Goal: Use online tool/utility: Utilize a website feature to perform a specific function

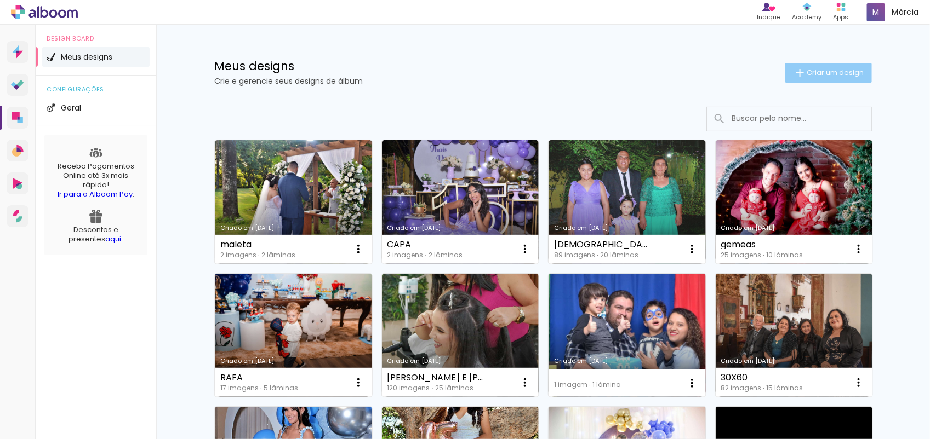
click at [822, 73] on span "Criar um design" at bounding box center [834, 72] width 57 height 7
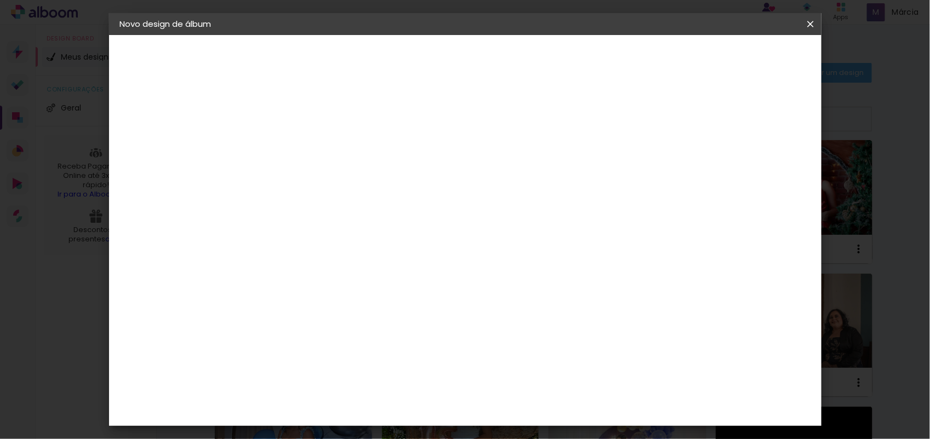
click at [299, 149] on input at bounding box center [299, 147] width 0 height 17
type input "bordas de prata"
type paper-input "bordas de prata"
click at [0, 0] on slot "Avançar" at bounding box center [0, 0] width 0 height 0
click at [504, 163] on paper-item "Tamanho Livre" at bounding box center [451, 167] width 105 height 24
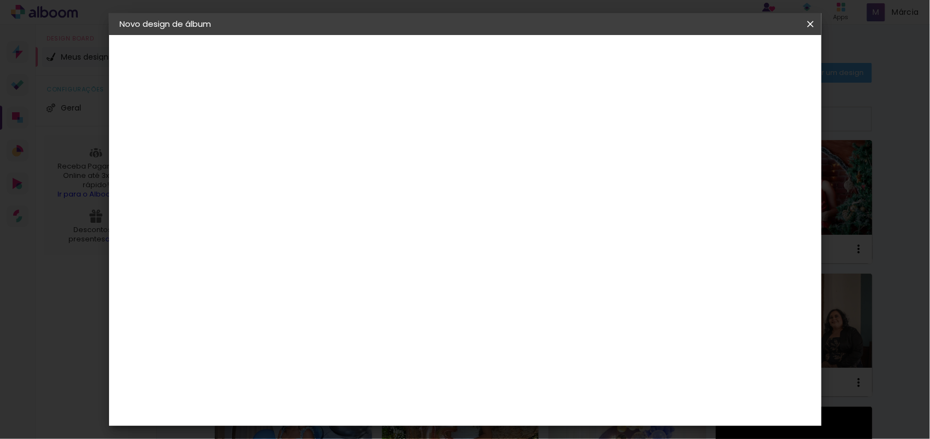
click at [0, 0] on slot "Avançar" at bounding box center [0, 0] width 0 height 0
click at [272, 312] on input "30" at bounding box center [264, 310] width 28 height 16
type input "20"
type paper-input "20"
click at [531, 381] on input "60" at bounding box center [524, 384] width 28 height 16
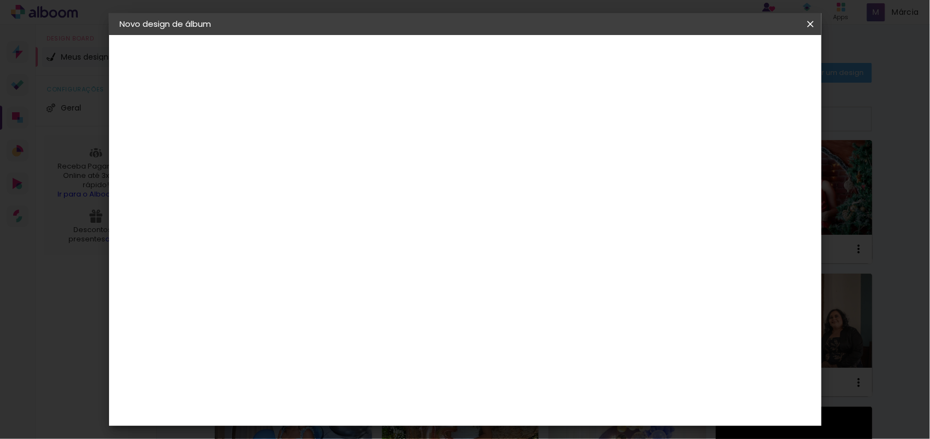
type input "40"
type paper-input "40"
click at [740, 55] on span "Iniciar design" at bounding box center [715, 58] width 50 height 8
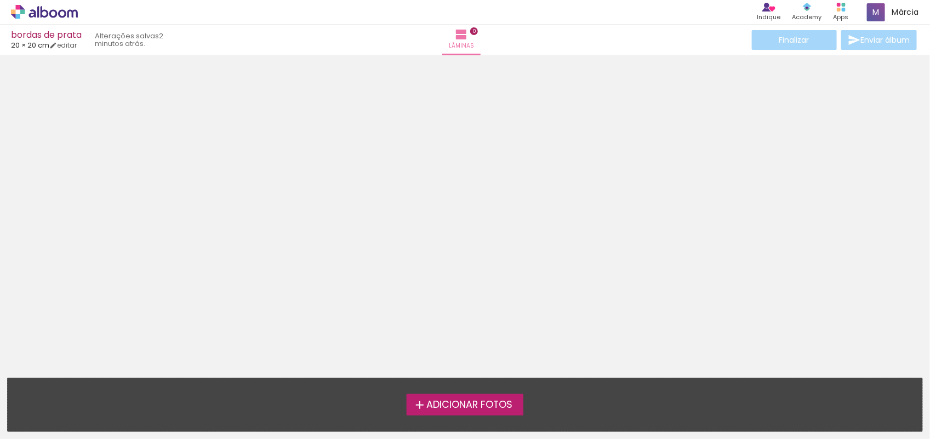
click at [470, 401] on span "Adicionar Fotos" at bounding box center [469, 406] width 86 height 10
click at [0, 0] on input "file" at bounding box center [0, 0] width 0 height 0
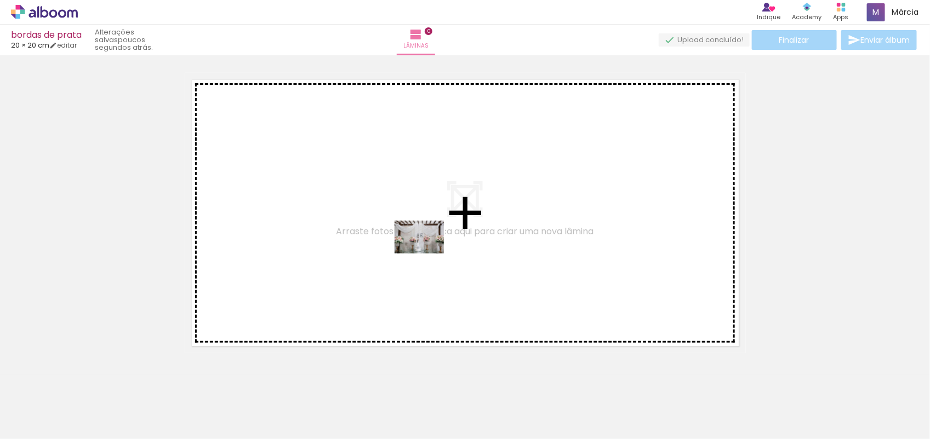
drag, startPoint x: 107, startPoint y: 411, endPoint x: 431, endPoint y: 248, distance: 362.9
click at [431, 248] on quentale-workspace at bounding box center [465, 219] width 930 height 439
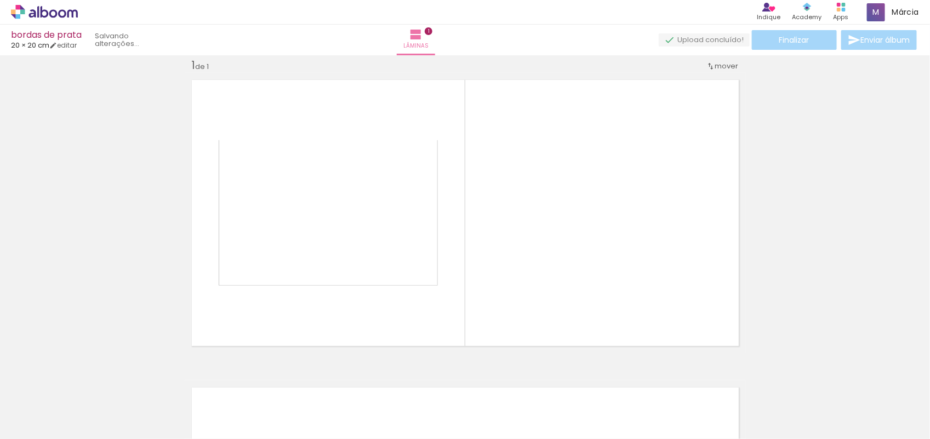
scroll to position [14, 0]
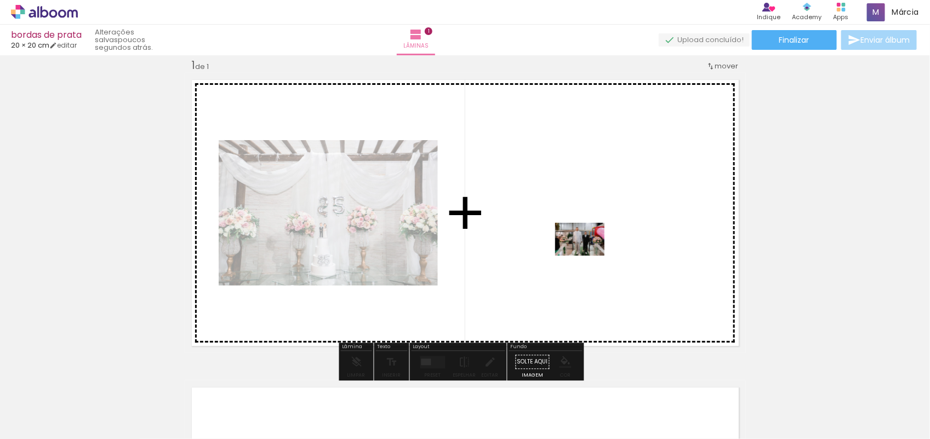
drag, startPoint x: 189, startPoint y: 415, endPoint x: 591, endPoint y: 250, distance: 434.1
click at [591, 250] on quentale-workspace at bounding box center [465, 219] width 930 height 439
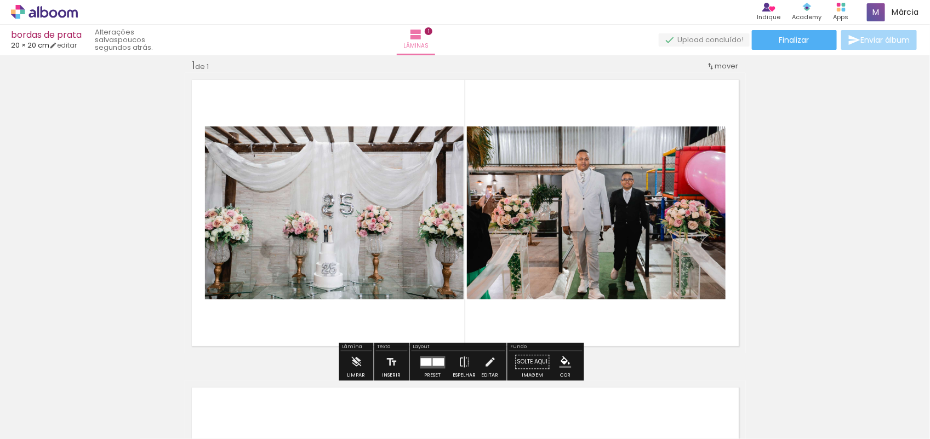
click at [433, 359] on div at bounding box center [439, 362] width 12 height 8
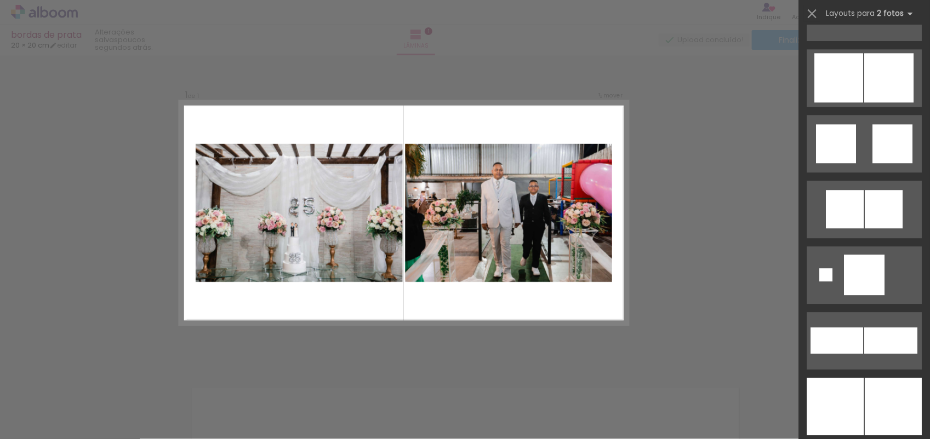
scroll to position [2778, 0]
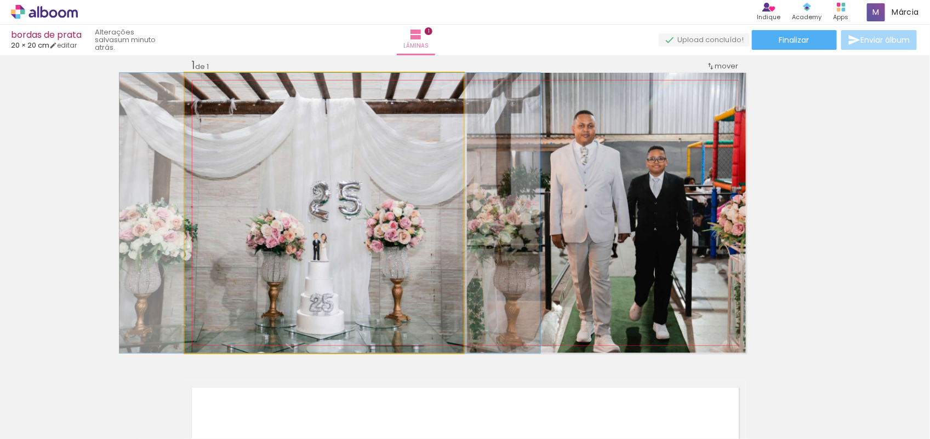
drag, startPoint x: 324, startPoint y: 238, endPoint x: 330, endPoint y: 226, distance: 14.0
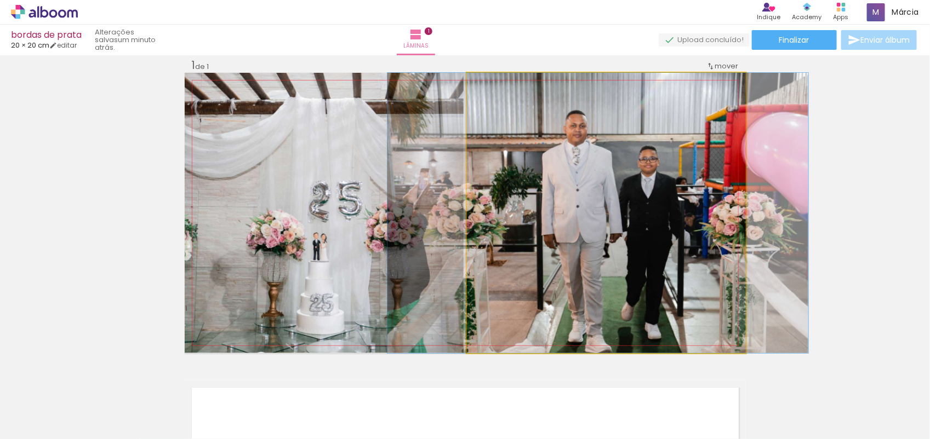
drag, startPoint x: 562, startPoint y: 231, endPoint x: 554, endPoint y: 233, distance: 8.7
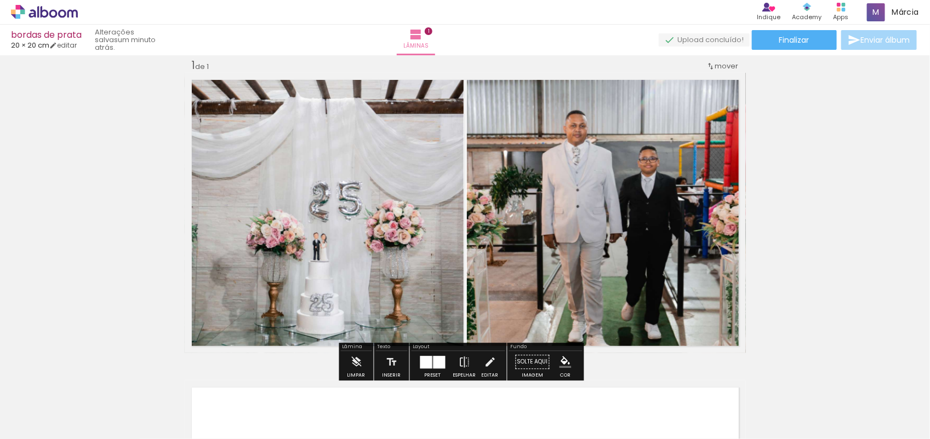
click at [844, 208] on div "Inserir lâmina 1 de 1" at bounding box center [465, 353] width 930 height 616
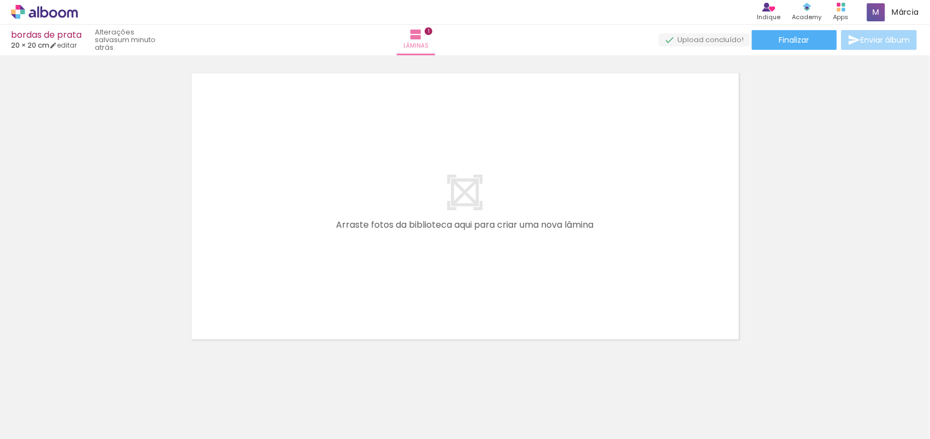
scroll to position [342, 0]
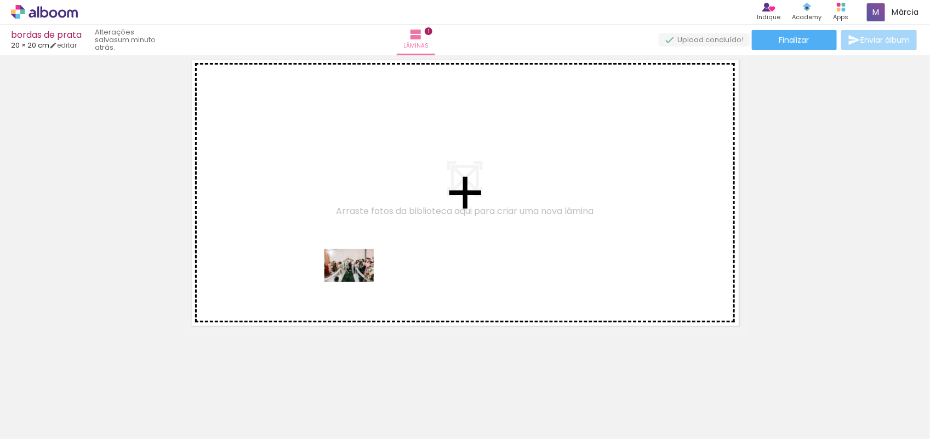
drag, startPoint x: 220, startPoint y: 410, endPoint x: 357, endPoint y: 282, distance: 187.6
click at [357, 282] on quentale-workspace at bounding box center [465, 219] width 930 height 439
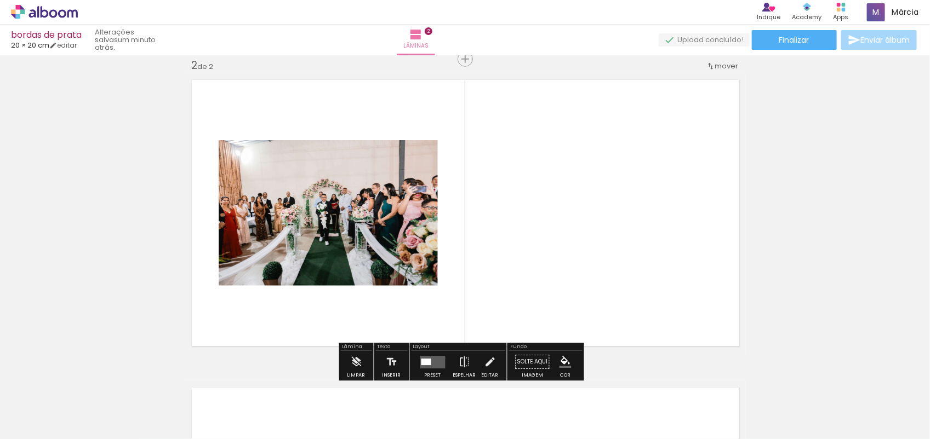
scroll to position [322, 0]
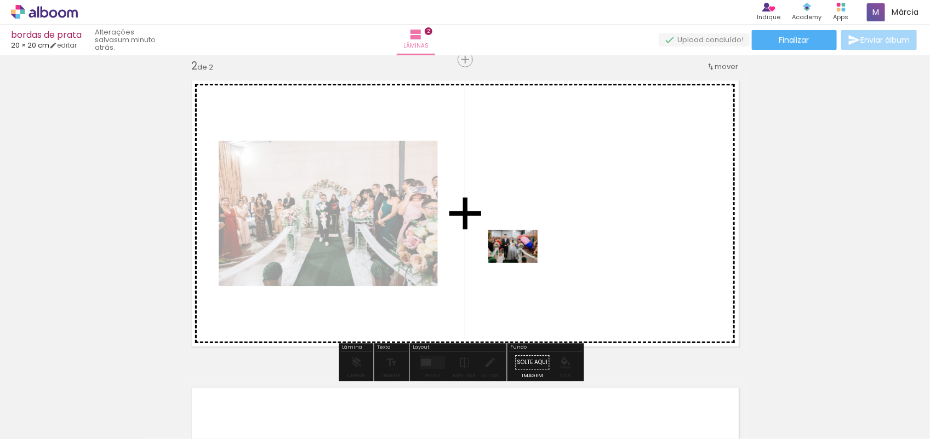
drag, startPoint x: 302, startPoint y: 410, endPoint x: 521, endPoint y: 263, distance: 263.8
click at [521, 263] on quentale-workspace at bounding box center [465, 219] width 930 height 439
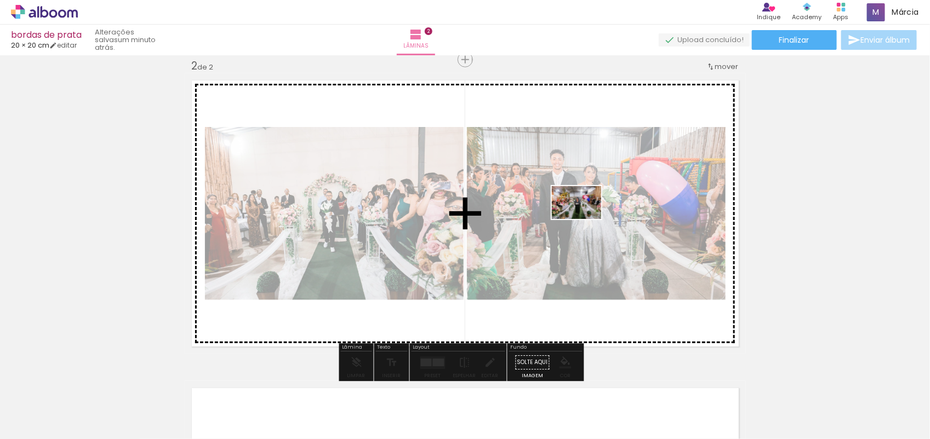
drag, startPoint x: 422, startPoint y: 411, endPoint x: 590, endPoint y: 214, distance: 258.9
click at [590, 214] on quentale-workspace at bounding box center [465, 219] width 930 height 439
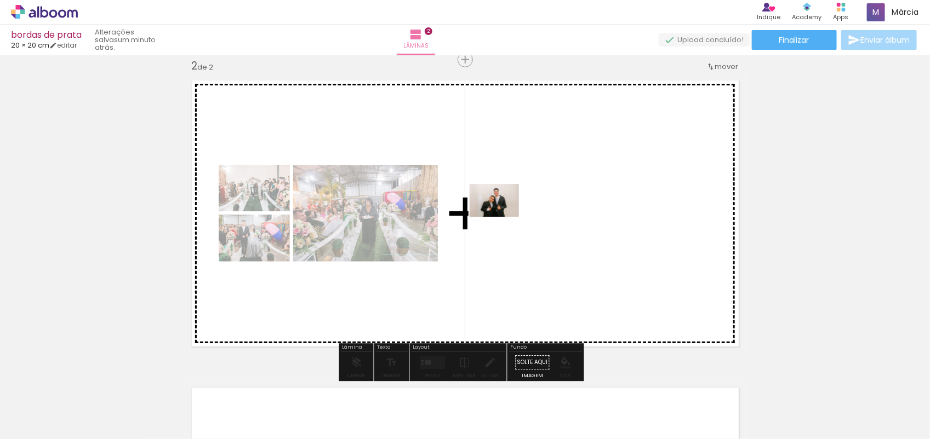
drag, startPoint x: 352, startPoint y: 410, endPoint x: 503, endPoint y: 216, distance: 245.5
click at [503, 216] on quentale-workspace at bounding box center [465, 219] width 930 height 439
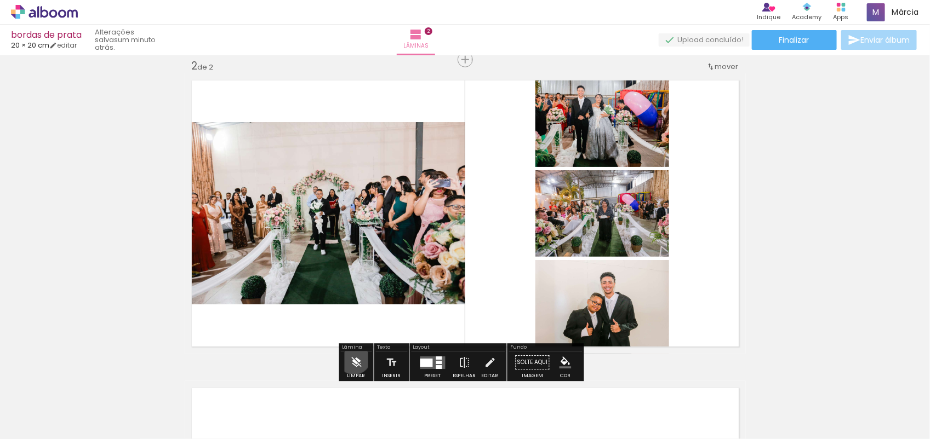
click at [354, 358] on iron-icon at bounding box center [356, 363] width 12 height 22
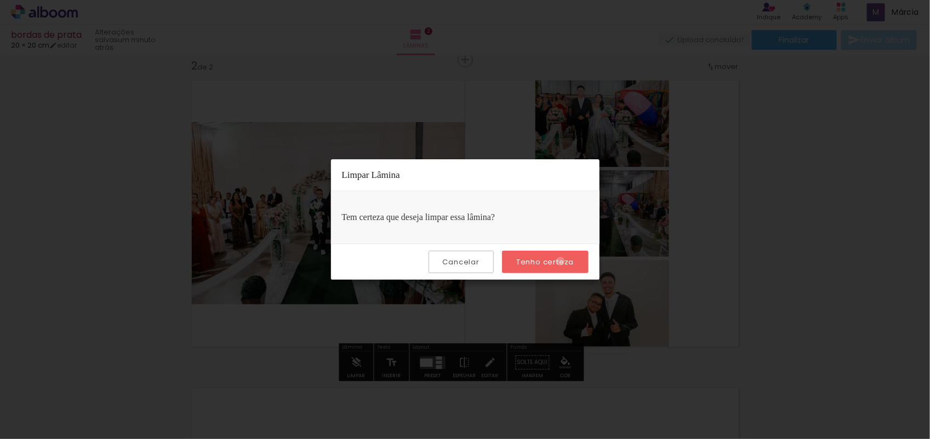
click at [0, 0] on slot "Tenho certeza" at bounding box center [0, 0] width 0 height 0
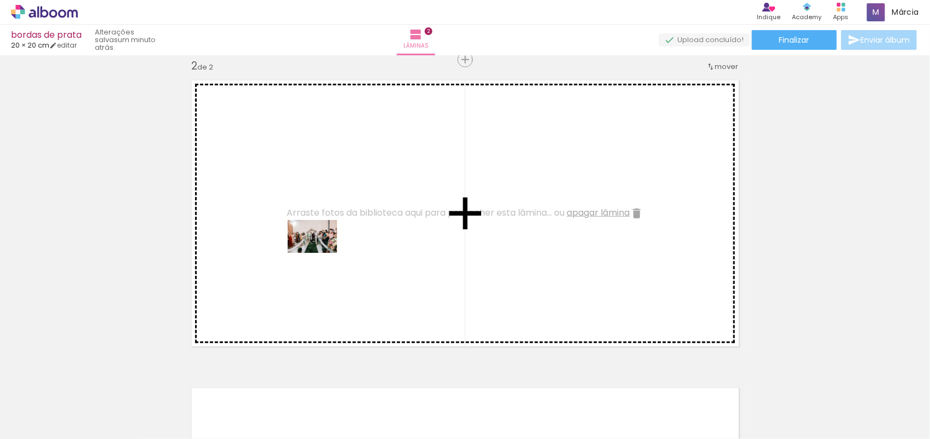
drag, startPoint x: 240, startPoint y: 406, endPoint x: 322, endPoint y: 250, distance: 175.7
click at [322, 250] on quentale-workspace at bounding box center [465, 219] width 930 height 439
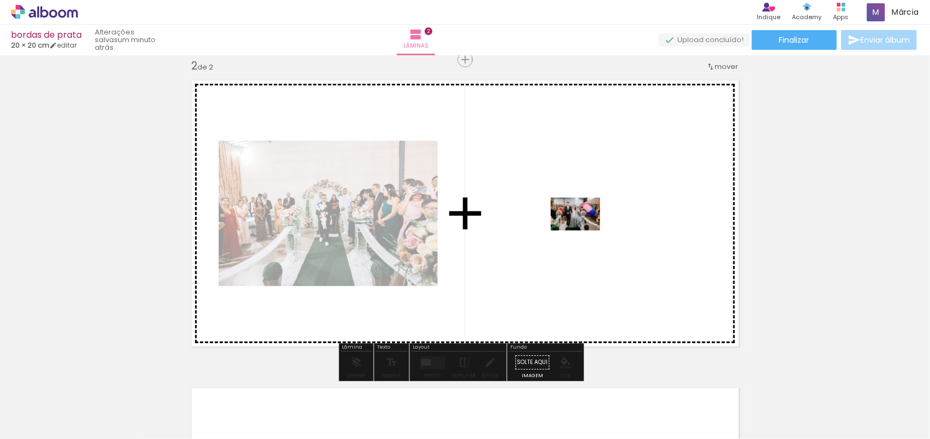
drag, startPoint x: 302, startPoint y: 423, endPoint x: 583, endPoint y: 225, distance: 344.0
click at [583, 225] on quentale-workspace at bounding box center [465, 219] width 930 height 439
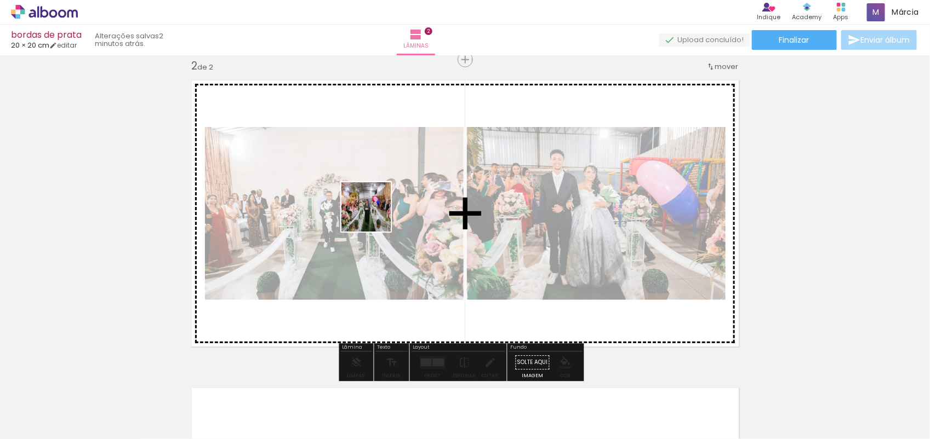
drag, startPoint x: 429, startPoint y: 410, endPoint x: 374, endPoint y: 215, distance: 202.6
click at [374, 215] on quentale-workspace at bounding box center [465, 219] width 930 height 439
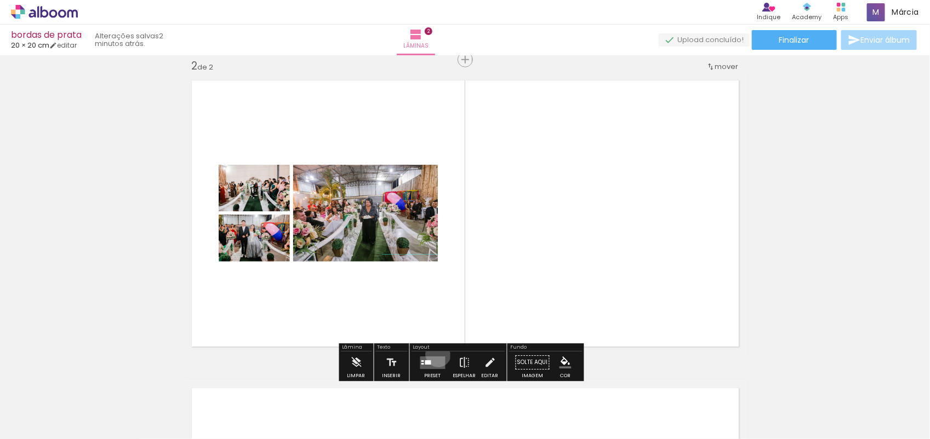
click at [436, 354] on div at bounding box center [433, 363] width 30 height 22
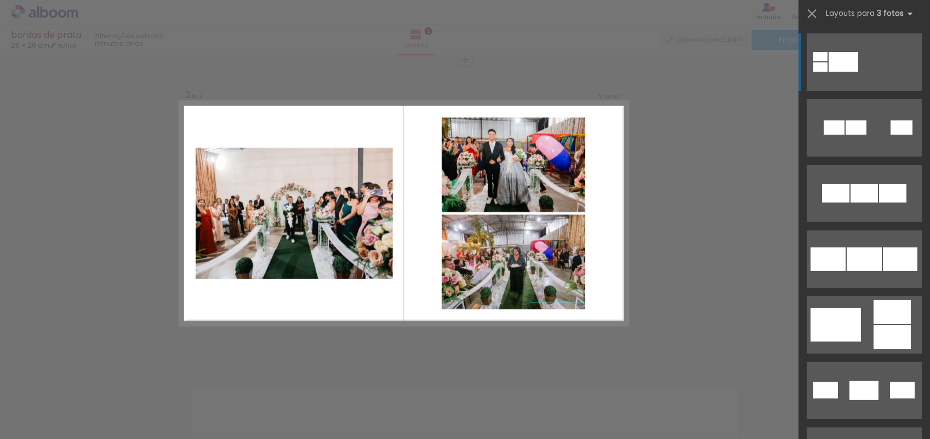
scroll to position [362, 0]
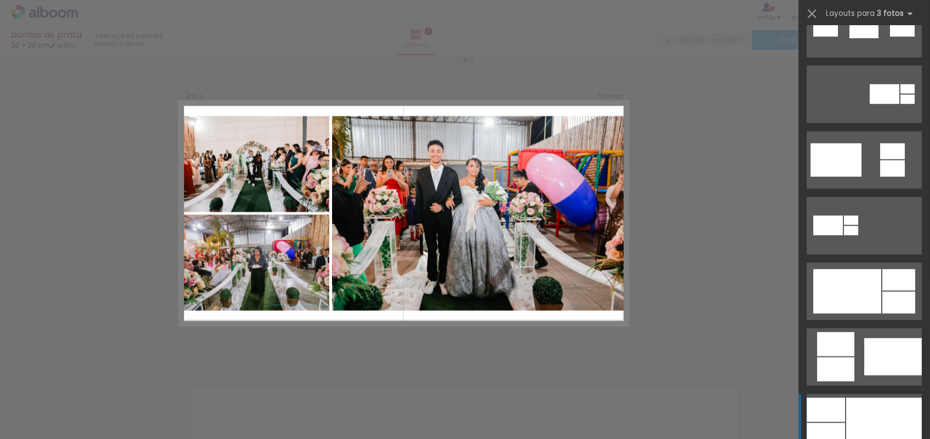
click at [878, 414] on div at bounding box center [884, 423] width 76 height 50
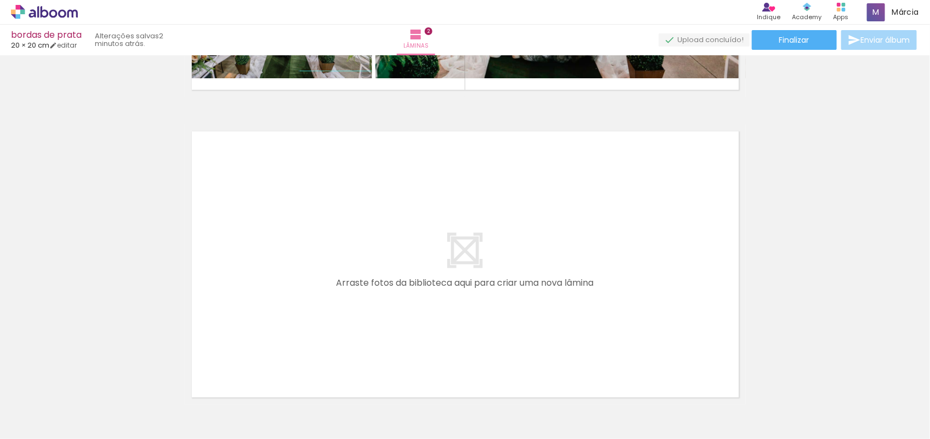
scroll to position [597, 0]
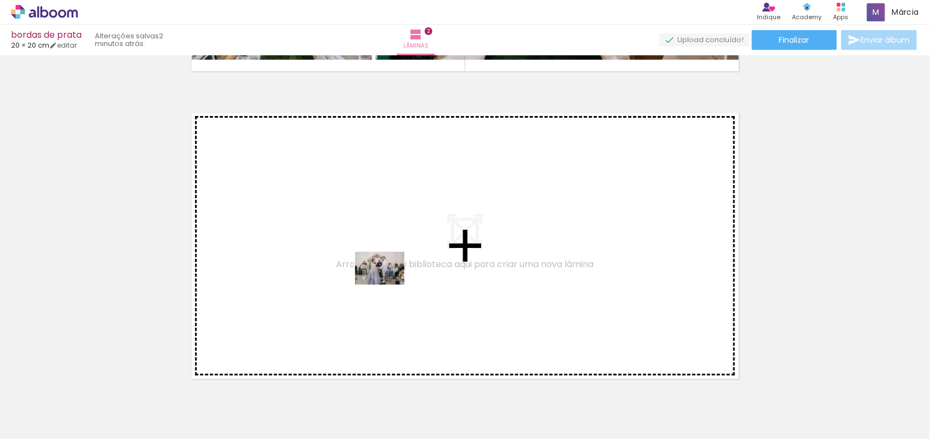
drag, startPoint x: 479, startPoint y: 407, endPoint x: 387, endPoint y: 283, distance: 153.8
click at [387, 283] on quentale-workspace at bounding box center [465, 219] width 930 height 439
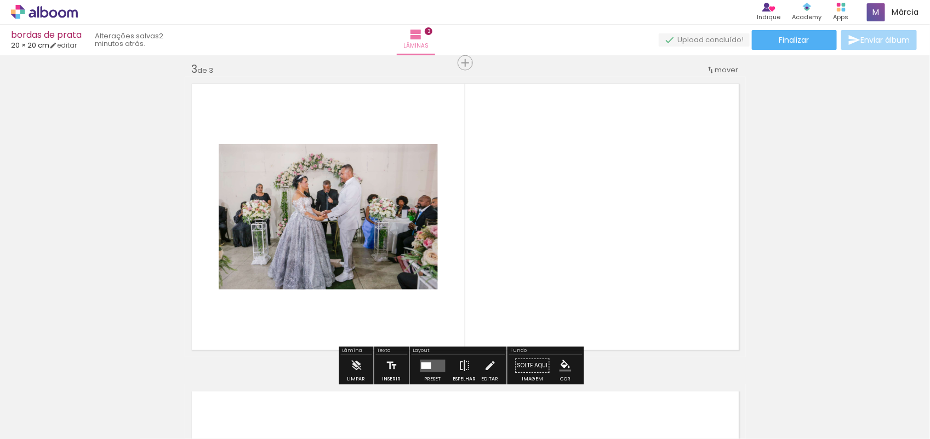
scroll to position [630, 0]
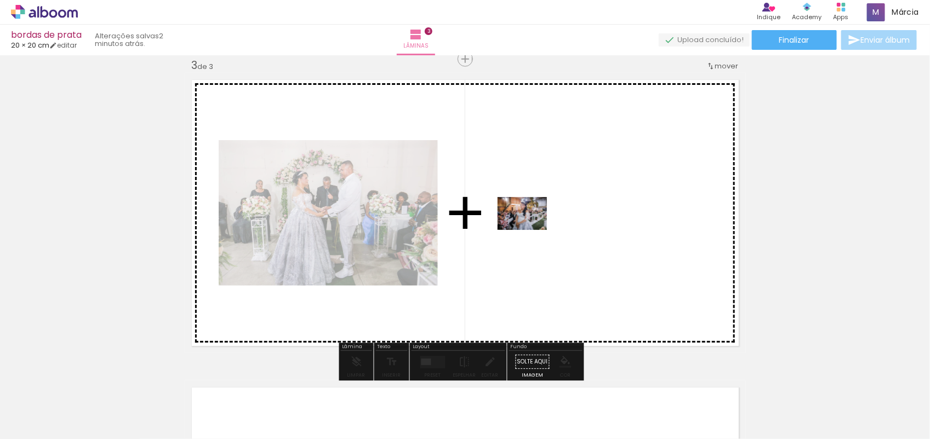
drag, startPoint x: 530, startPoint y: 403, endPoint x: 530, endPoint y: 230, distance: 172.6
click at [530, 230] on quentale-workspace at bounding box center [465, 219] width 930 height 439
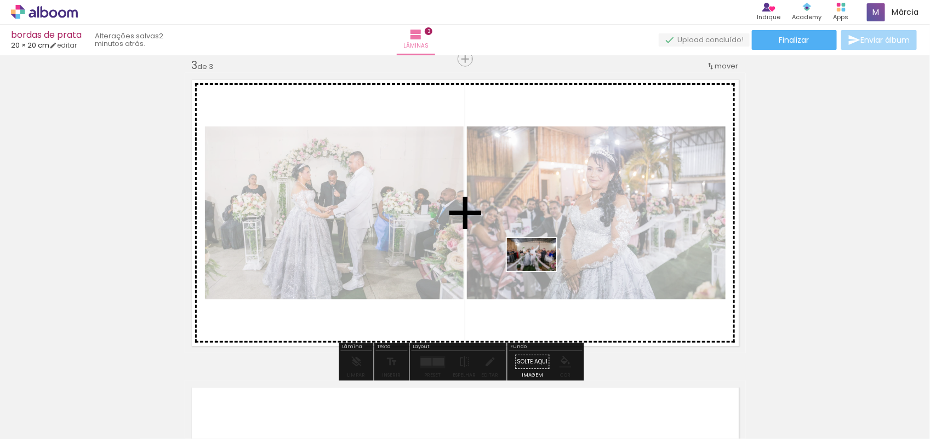
drag, startPoint x: 609, startPoint y: 389, endPoint x: 540, endPoint y: 271, distance: 136.8
click at [540, 271] on quentale-workspace at bounding box center [465, 219] width 930 height 439
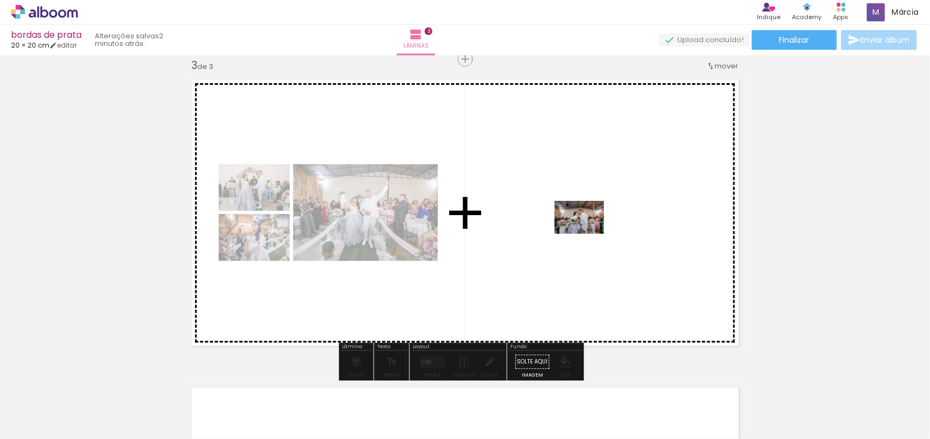
drag, startPoint x: 677, startPoint y: 400, endPoint x: 587, endPoint y: 234, distance: 188.5
click at [587, 234] on quentale-workspace at bounding box center [465, 219] width 930 height 439
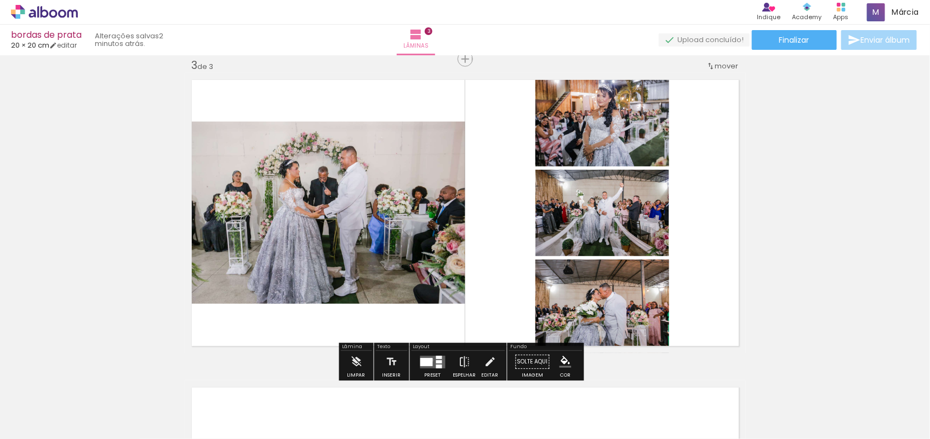
click at [428, 361] on div at bounding box center [426, 362] width 13 height 8
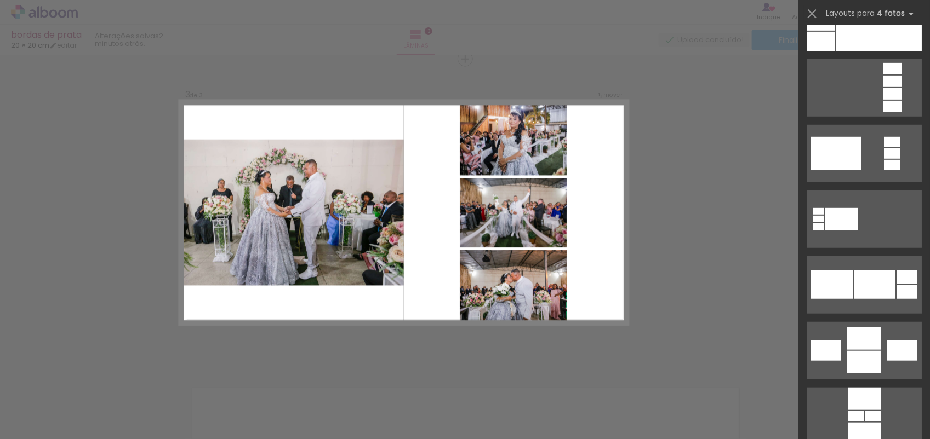
scroll to position [3623, 0]
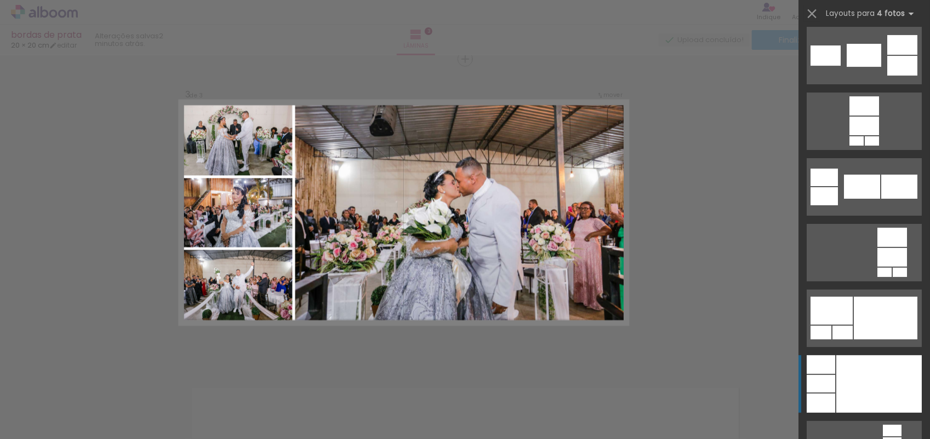
click at [869, 384] on div at bounding box center [878, 385] width 85 height 58
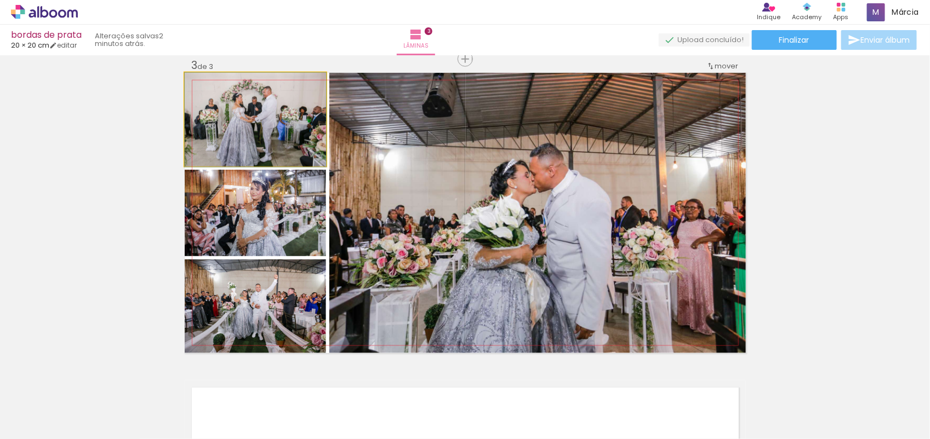
drag, startPoint x: 295, startPoint y: 160, endPoint x: 313, endPoint y: 161, distance: 18.6
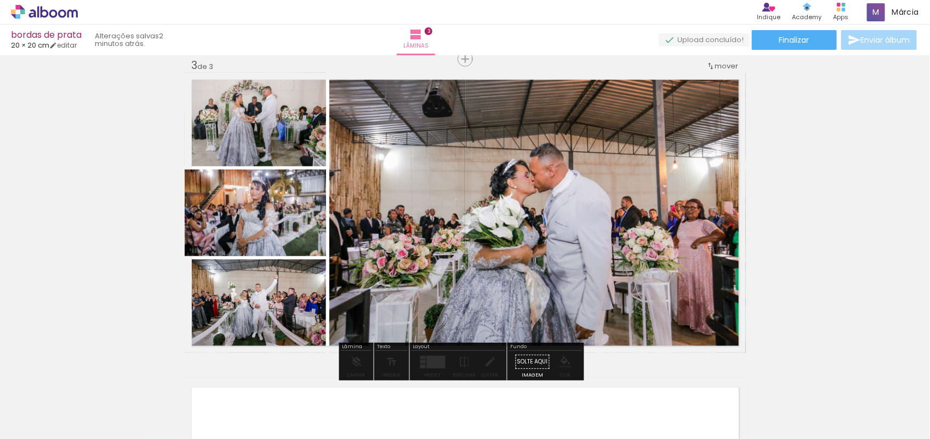
drag, startPoint x: 299, startPoint y: 199, endPoint x: 307, endPoint y: 199, distance: 8.8
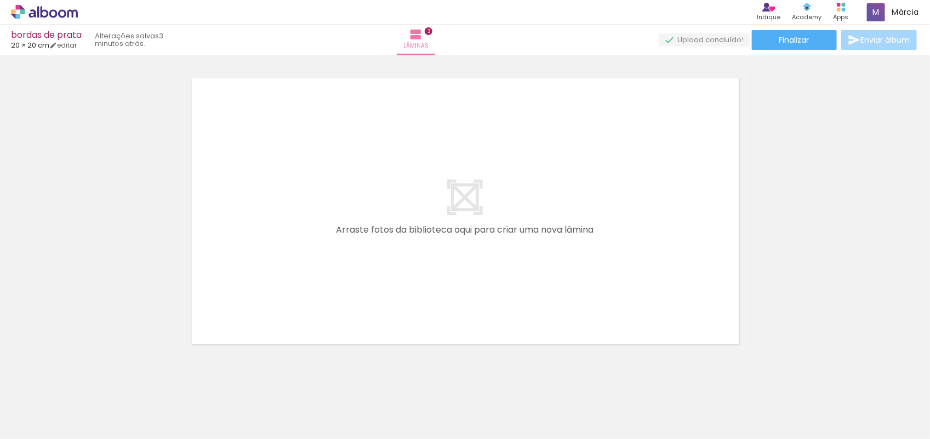
scroll to position [959, 0]
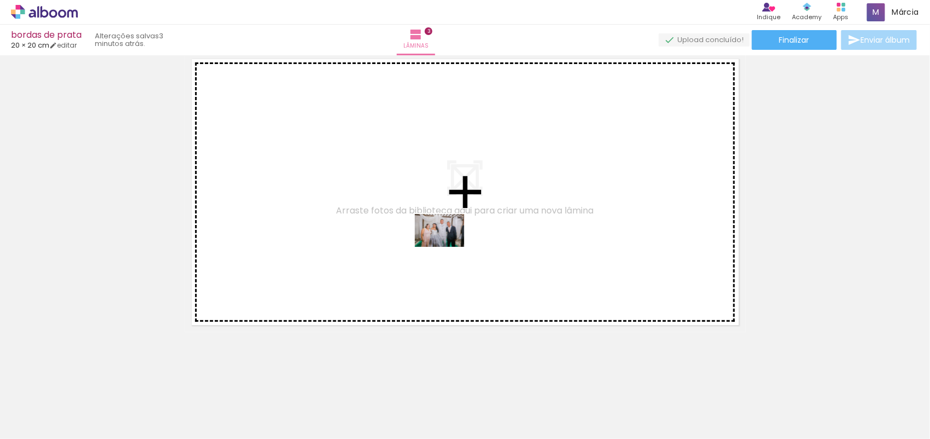
drag, startPoint x: 726, startPoint y: 409, endPoint x: 447, endPoint y: 242, distance: 325.8
click at [447, 242] on quentale-workspace at bounding box center [465, 219] width 930 height 439
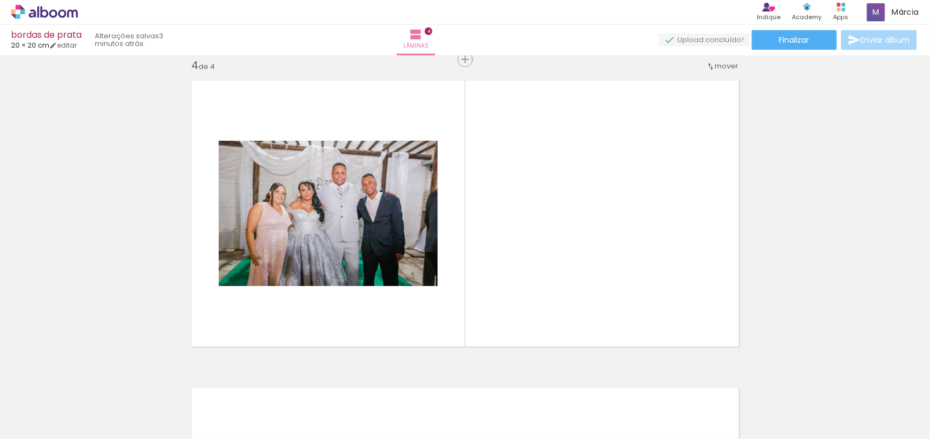
scroll to position [0, 294]
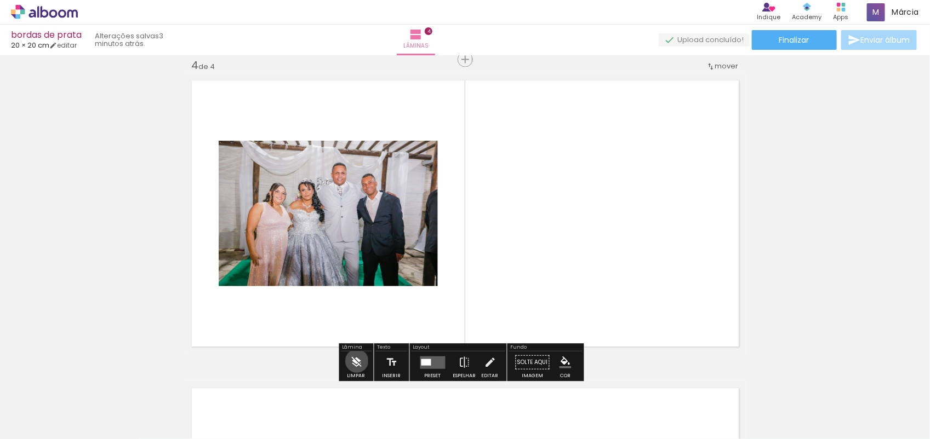
click at [357, 362] on iron-icon at bounding box center [356, 363] width 12 height 22
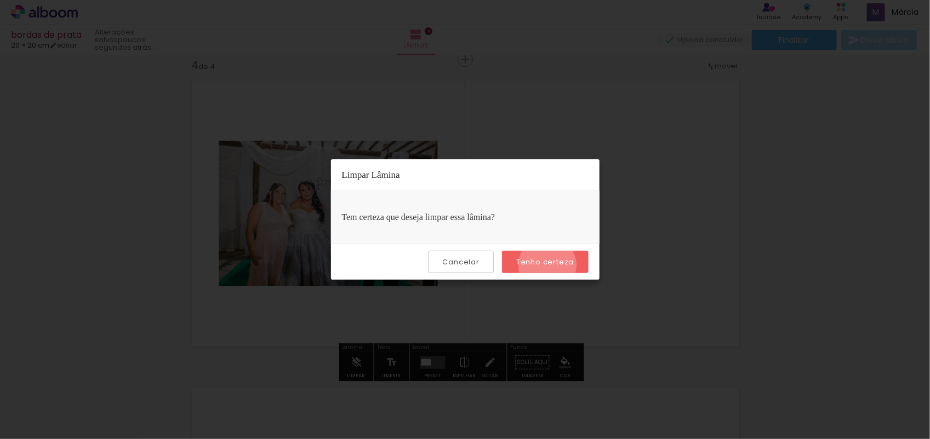
click at [0, 0] on slot "Tenho certeza" at bounding box center [0, 0] width 0 height 0
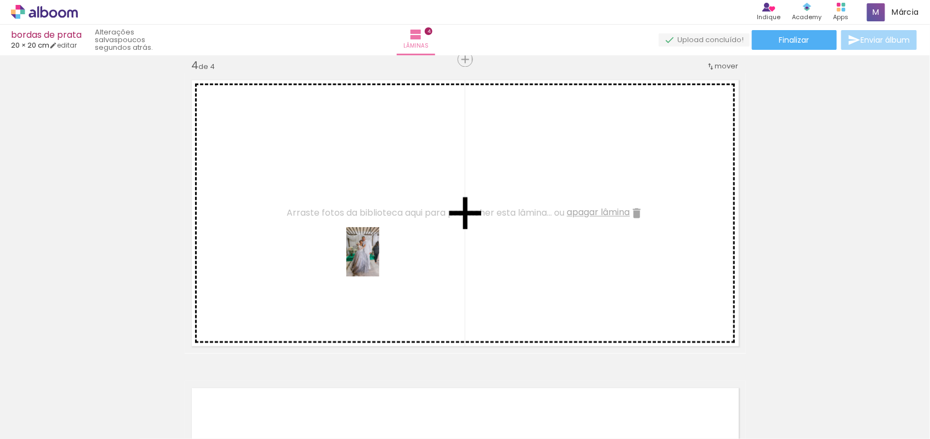
drag, startPoint x: 493, startPoint y: 418, endPoint x: 370, endPoint y: 253, distance: 206.0
click at [370, 253] on quentale-workspace at bounding box center [465, 219] width 930 height 439
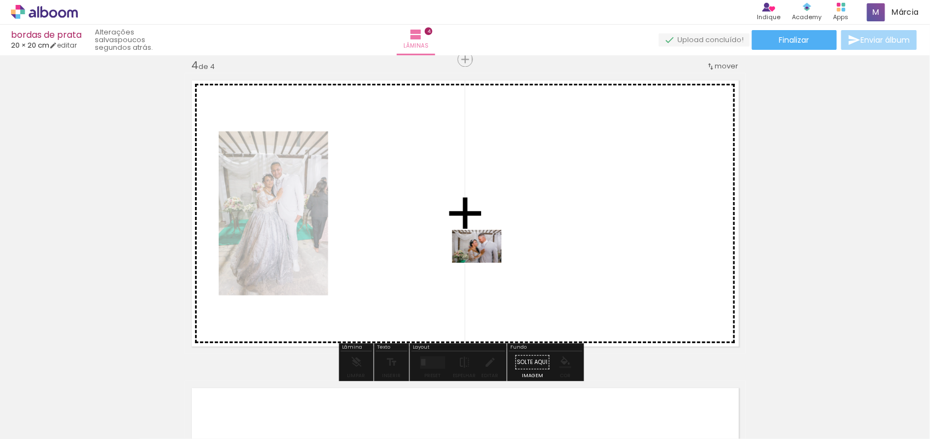
drag, startPoint x: 568, startPoint y: 411, endPoint x: 480, endPoint y: 256, distance: 178.9
click at [480, 256] on quentale-workspace at bounding box center [465, 219] width 930 height 439
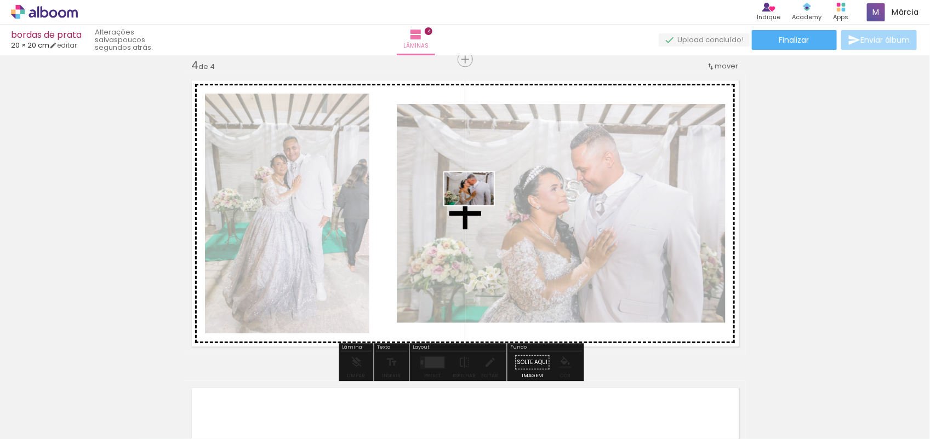
drag, startPoint x: 620, startPoint y: 404, endPoint x: 474, endPoint y: 204, distance: 247.9
click at [474, 204] on quentale-workspace at bounding box center [465, 219] width 930 height 439
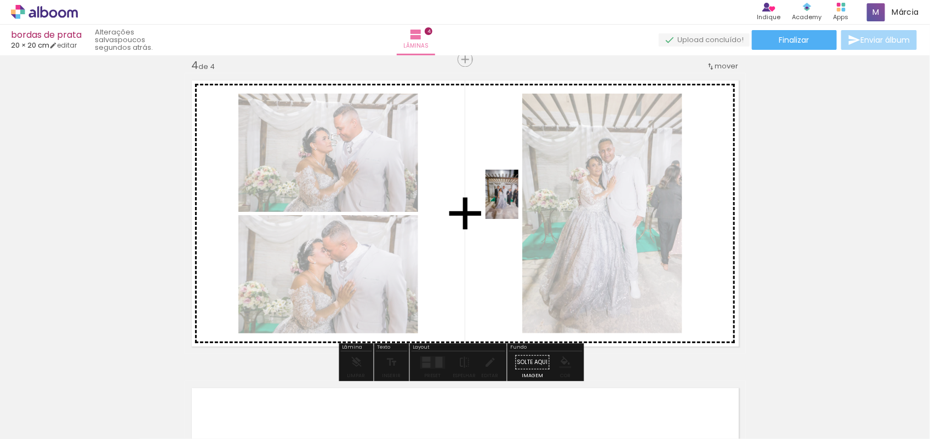
drag, startPoint x: 694, startPoint y: 405, endPoint x: 513, endPoint y: 199, distance: 274.5
click at [513, 199] on quentale-workspace at bounding box center [465, 219] width 930 height 439
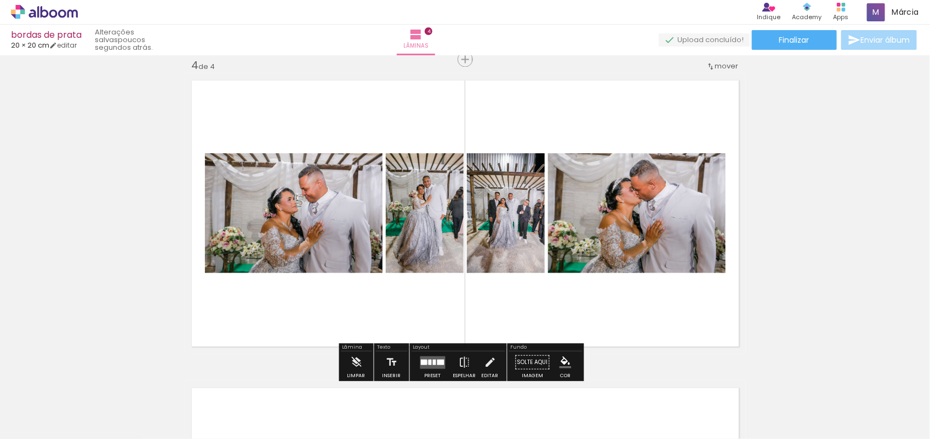
click at [428, 363] on div at bounding box center [429, 362] width 3 height 5
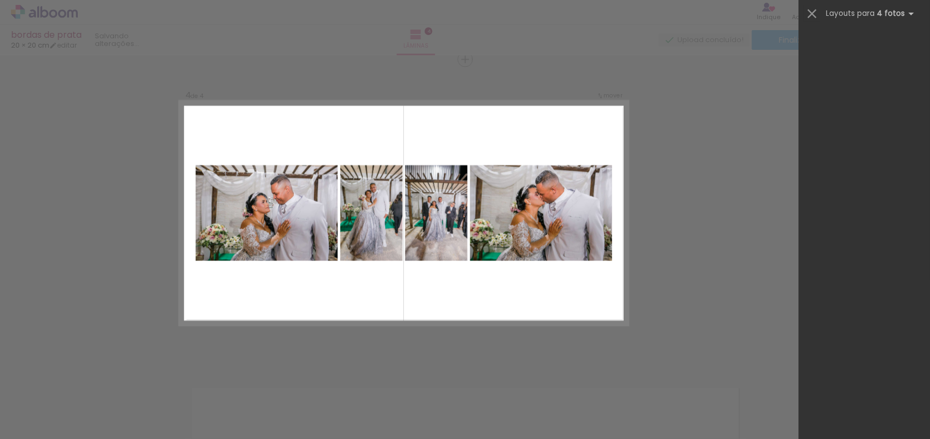
scroll to position [0, 0]
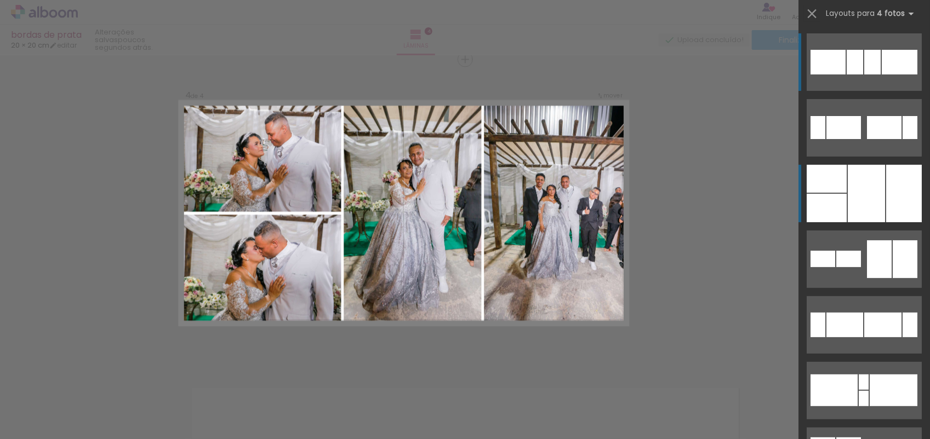
click at [841, 205] on div at bounding box center [826, 208] width 40 height 28
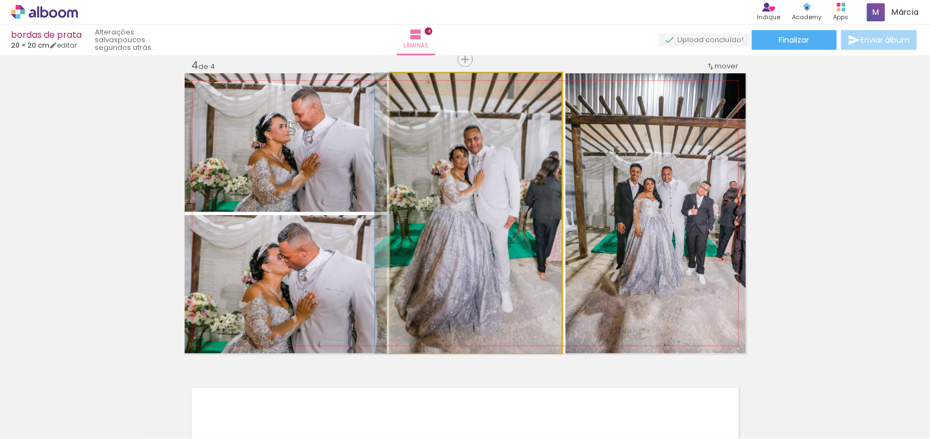
drag, startPoint x: 506, startPoint y: 234, endPoint x: 488, endPoint y: 234, distance: 17.5
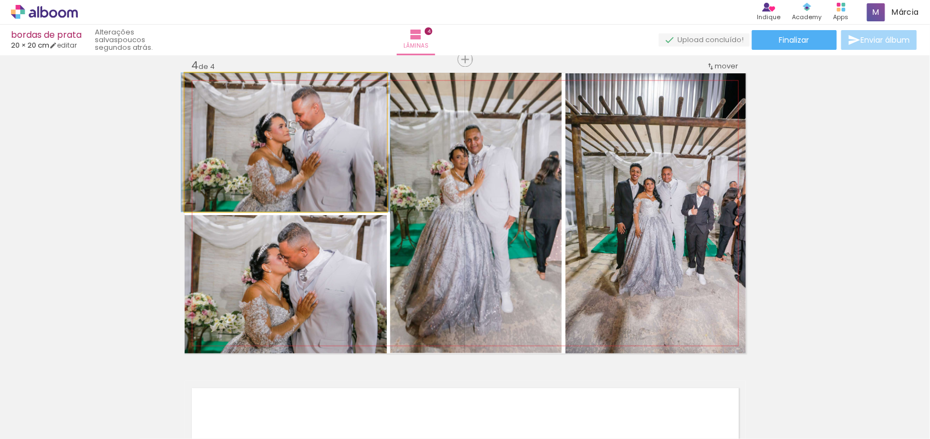
drag, startPoint x: 314, startPoint y: 162, endPoint x: 314, endPoint y: 151, distance: 11.0
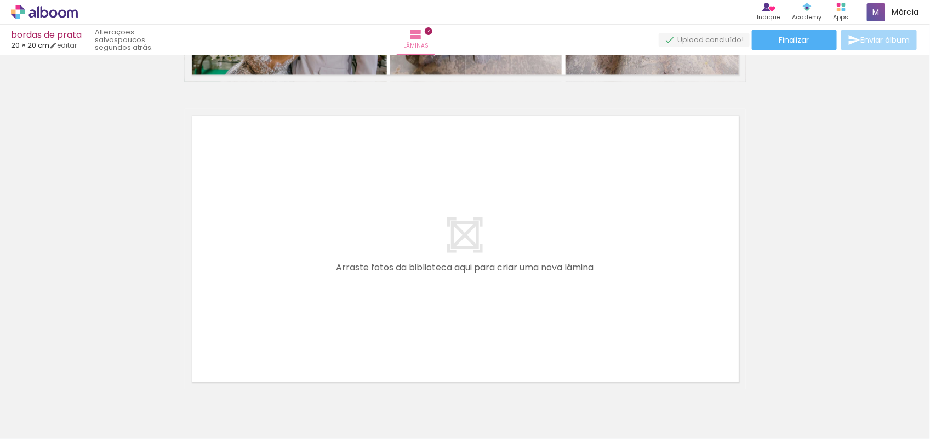
scroll to position [1214, 0]
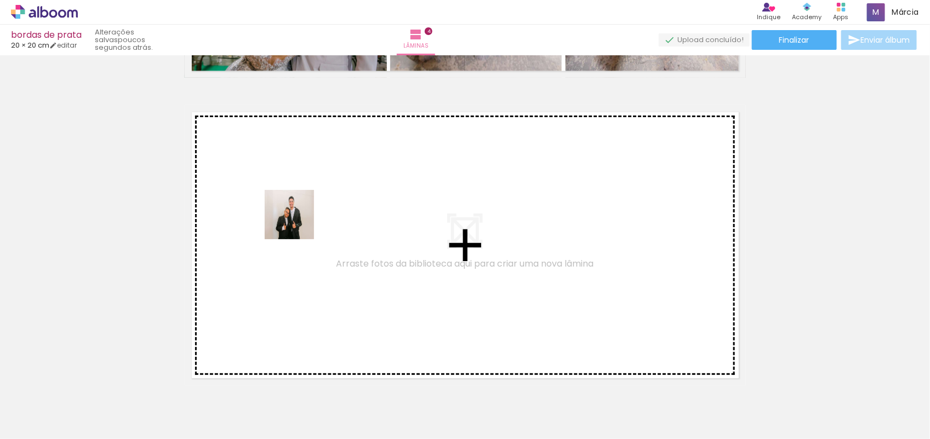
drag, startPoint x: 79, startPoint y: 414, endPoint x: 319, endPoint y: 213, distance: 313.4
click at [319, 213] on quentale-workspace at bounding box center [465, 219] width 930 height 439
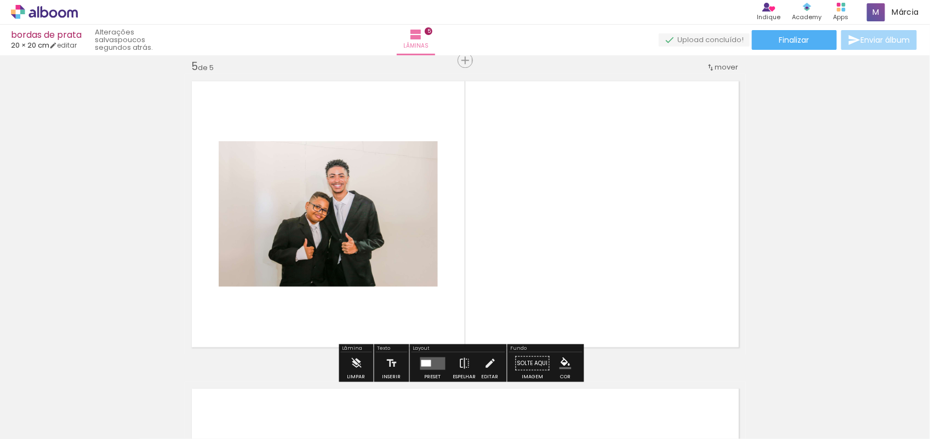
scroll to position [1245, 0]
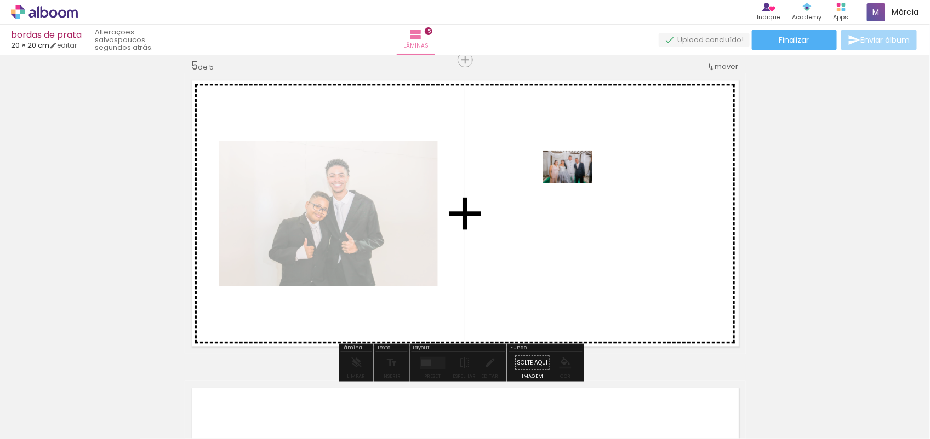
drag, startPoint x: 428, startPoint y: 409, endPoint x: 576, endPoint y: 184, distance: 269.6
click at [576, 184] on quentale-workspace at bounding box center [465, 219] width 930 height 439
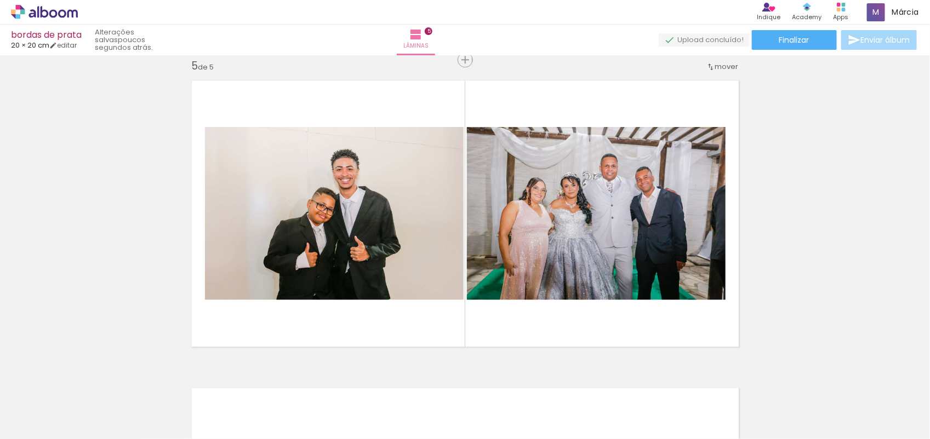
scroll to position [0, 655]
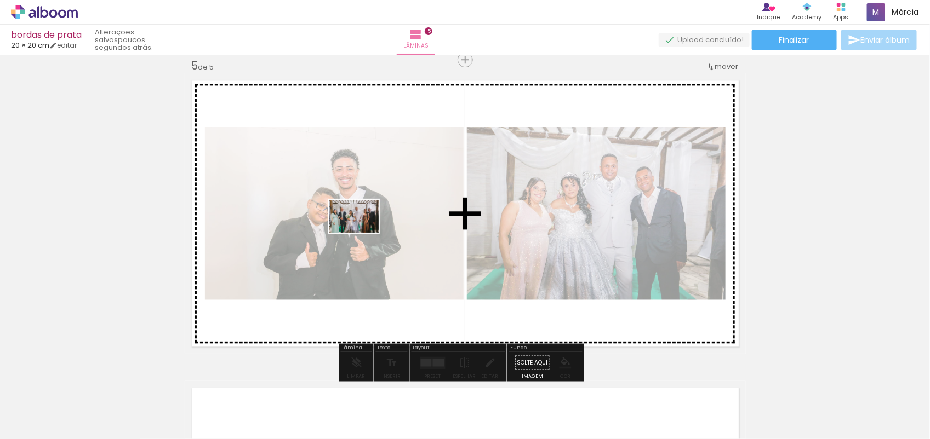
drag, startPoint x: 393, startPoint y: 409, endPoint x: 362, endPoint y: 233, distance: 178.5
click at [362, 233] on quentale-workspace at bounding box center [465, 219] width 930 height 439
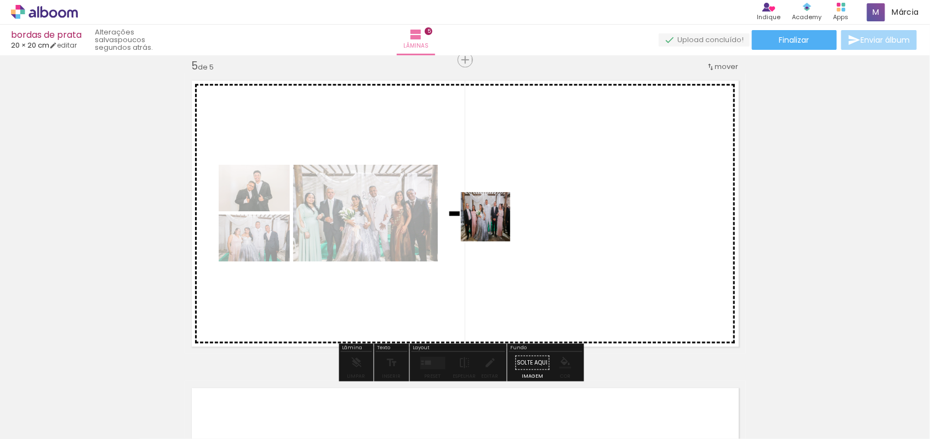
drag, startPoint x: 444, startPoint y: 412, endPoint x: 495, endPoint y: 218, distance: 200.5
click at [495, 218] on quentale-workspace at bounding box center [465, 219] width 930 height 439
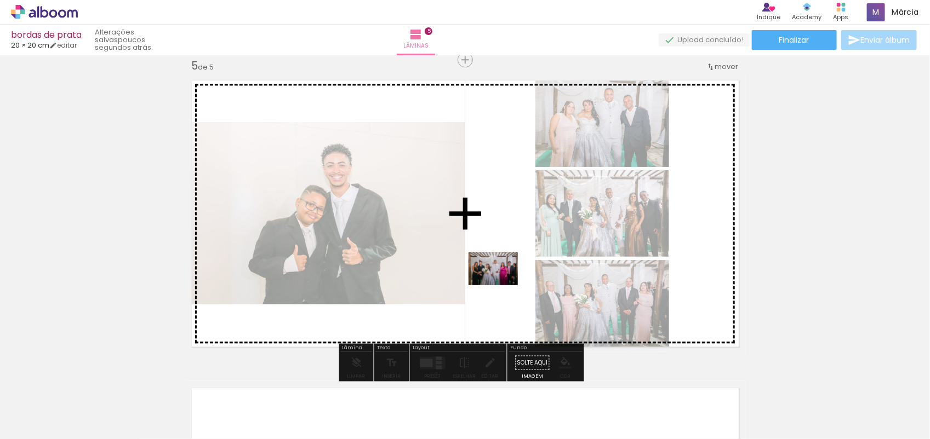
drag, startPoint x: 499, startPoint y: 412, endPoint x: 504, endPoint y: 288, distance: 123.9
click at [500, 283] on quentale-workspace at bounding box center [465, 219] width 930 height 439
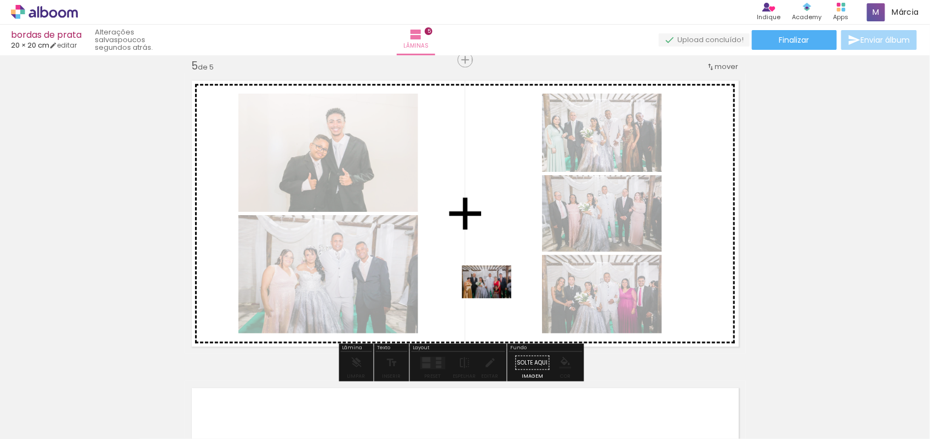
drag, startPoint x: 620, startPoint y: 413, endPoint x: 398, endPoint y: 218, distance: 295.5
click at [398, 218] on quentale-workspace at bounding box center [465, 219] width 930 height 439
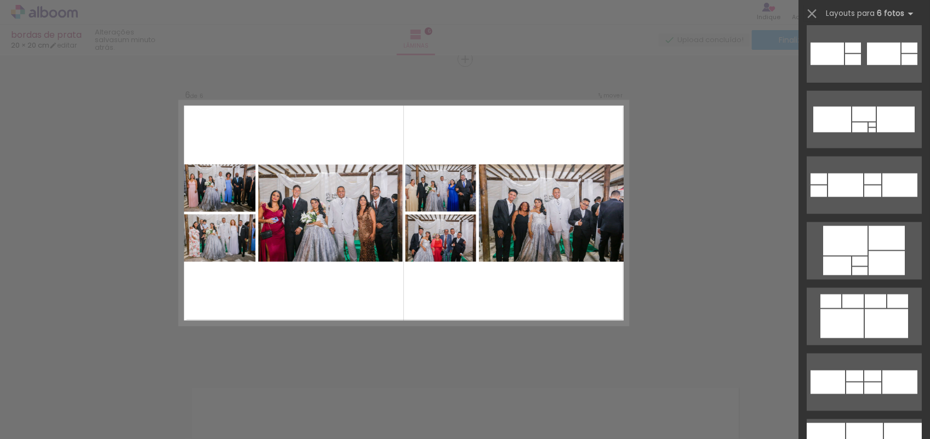
scroll to position [4710, 0]
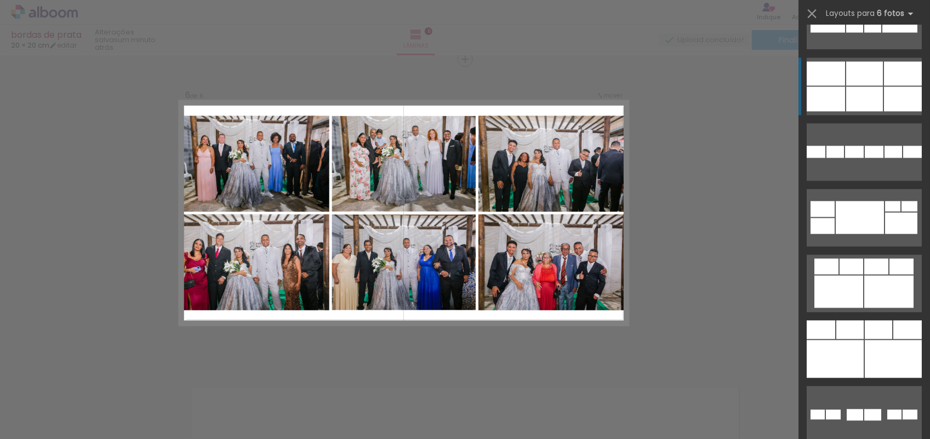
click at [836, 321] on div at bounding box center [849, 330] width 27 height 19
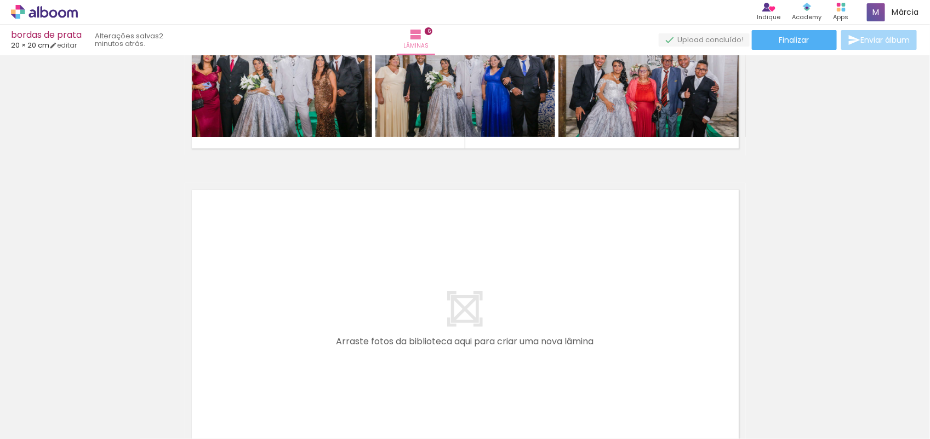
scroll to position [1773, 0]
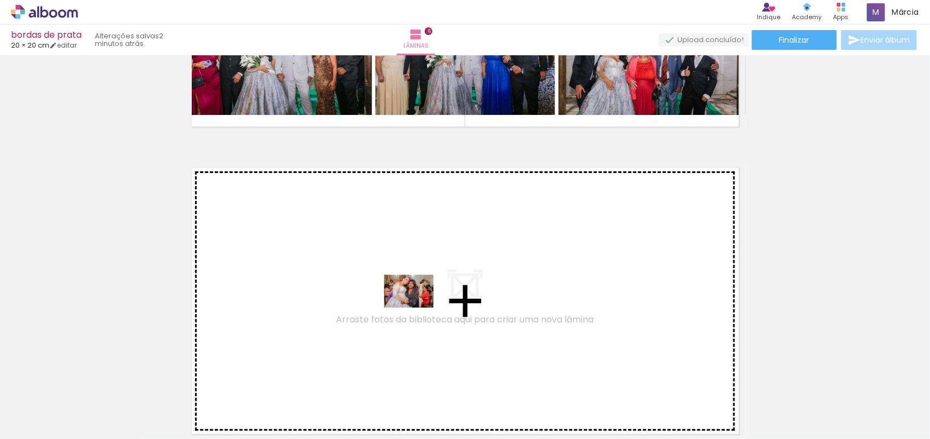
drag, startPoint x: 706, startPoint y: 403, endPoint x: 388, endPoint y: 300, distance: 333.9
click at [388, 300] on quentale-workspace at bounding box center [465, 219] width 930 height 439
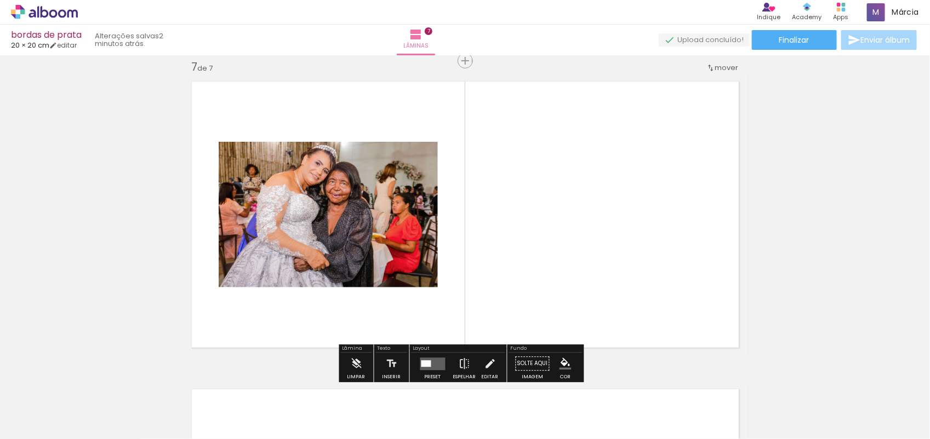
scroll to position [1861, 0]
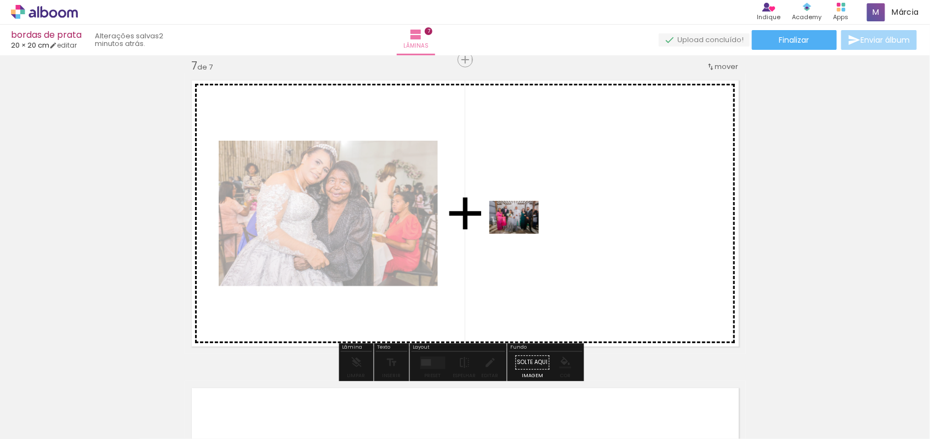
drag, startPoint x: 288, startPoint y: 401, endPoint x: 522, endPoint y: 234, distance: 287.2
click at [522, 234] on quentale-workspace at bounding box center [465, 219] width 930 height 439
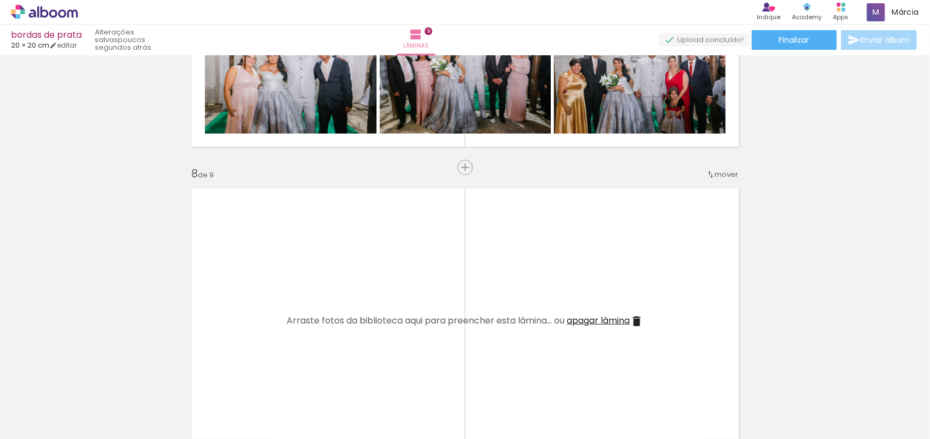
scroll to position [1943, 0]
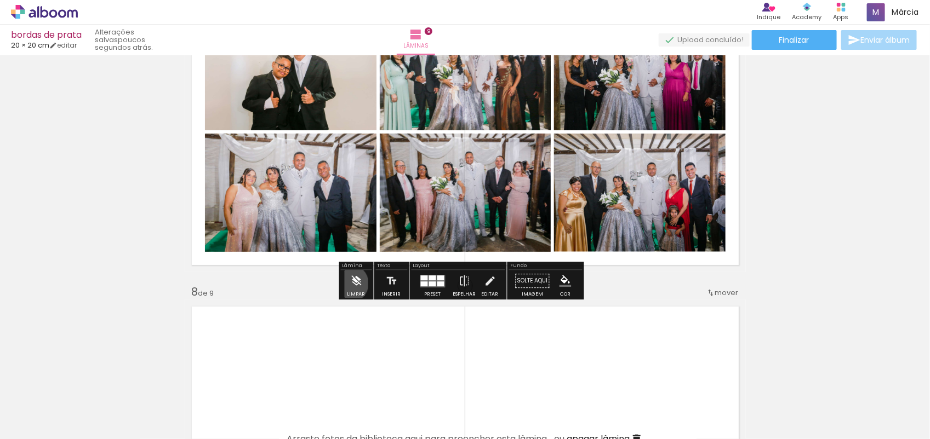
click at [350, 284] on iron-icon at bounding box center [356, 281] width 12 height 22
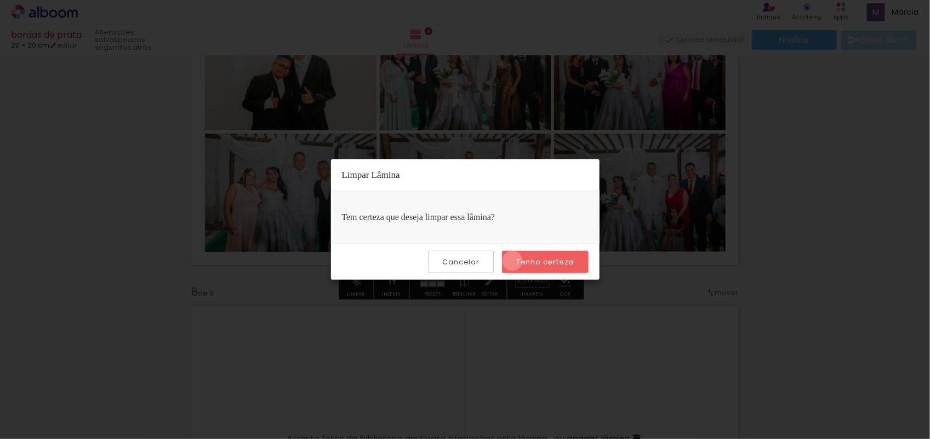
click at [514, 261] on paper-button "Tenho certeza" at bounding box center [545, 262] width 86 height 22
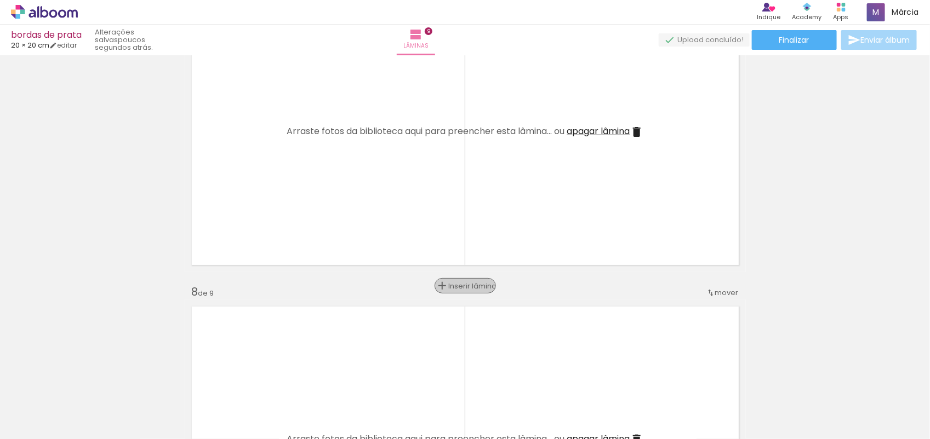
click at [456, 284] on span "Inserir lâmina" at bounding box center [470, 286] width 43 height 7
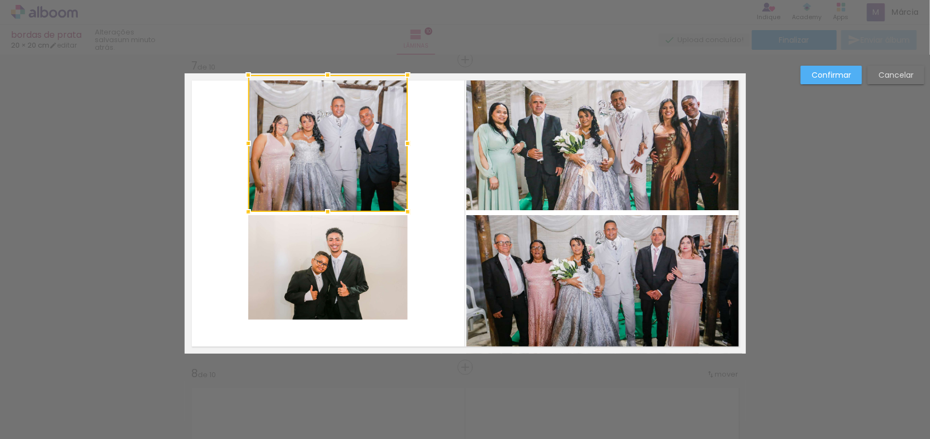
drag, startPoint x: 322, startPoint y: 105, endPoint x: 323, endPoint y: 70, distance: 35.6
click at [323, 70] on div at bounding box center [328, 75] width 22 height 22
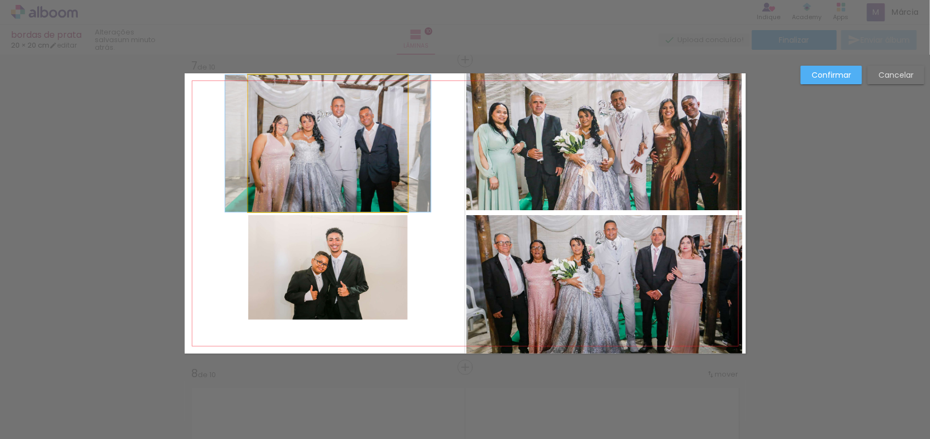
click at [393, 138] on quentale-photo at bounding box center [327, 143] width 159 height 137
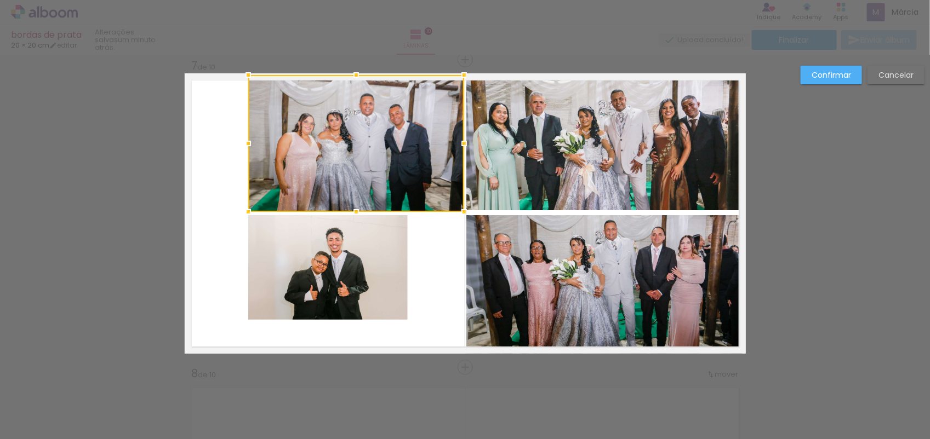
drag, startPoint x: 405, startPoint y: 143, endPoint x: 462, endPoint y: 158, distance: 58.3
click at [462, 158] on album-spread "7 de 10" at bounding box center [465, 213] width 561 height 281
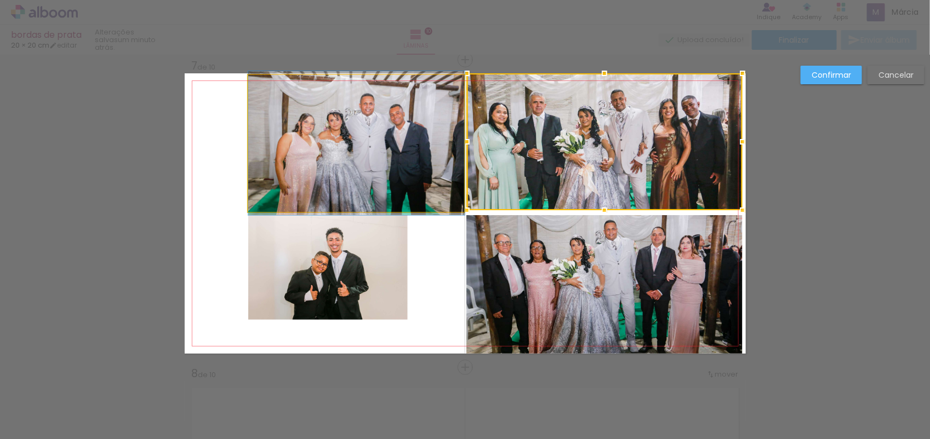
click at [277, 135] on quentale-photo at bounding box center [356, 143] width 216 height 137
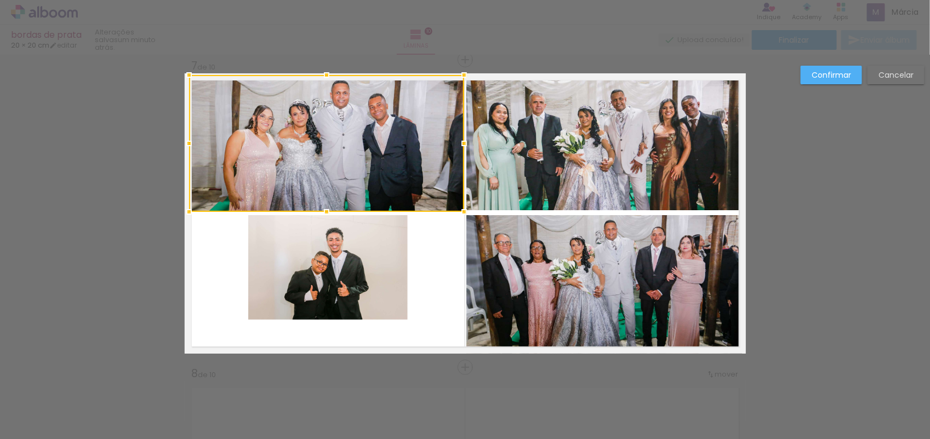
drag, startPoint x: 238, startPoint y: 144, endPoint x: 180, endPoint y: 164, distance: 62.0
click at [185, 164] on album-spread "7 de 10" at bounding box center [465, 213] width 561 height 281
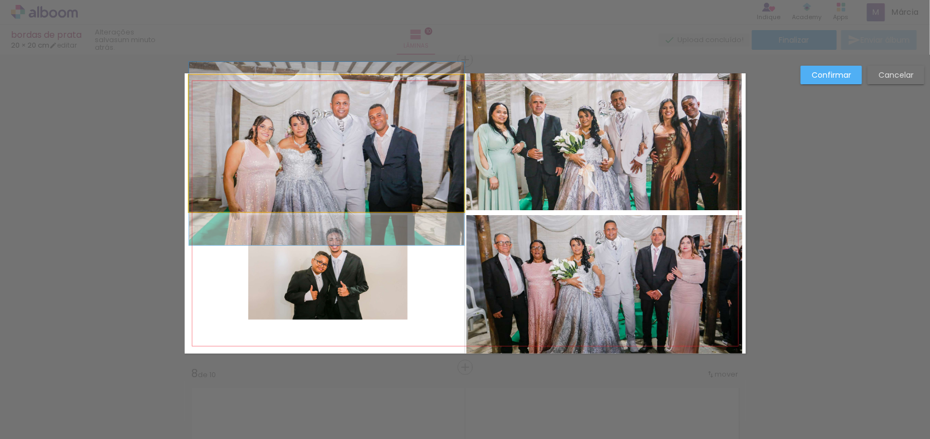
drag, startPoint x: 329, startPoint y: 116, endPoint x: 329, endPoint y: 127, distance: 10.4
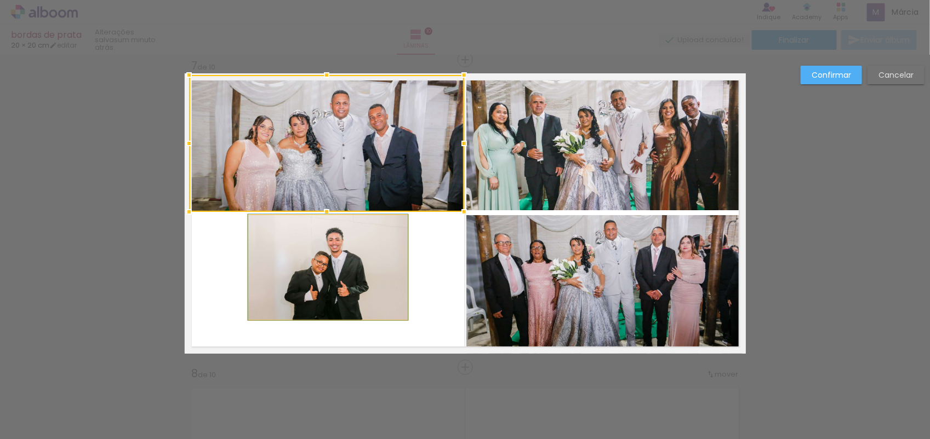
click at [346, 254] on quentale-photo at bounding box center [327, 267] width 159 height 105
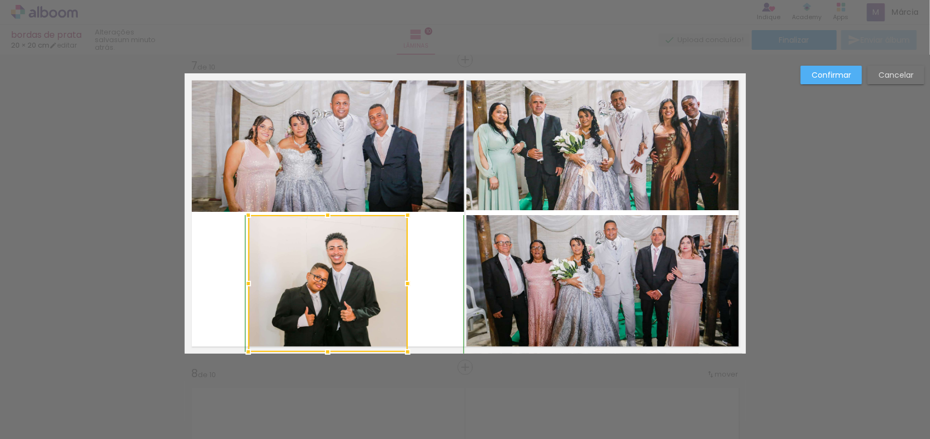
drag, startPoint x: 321, startPoint y: 321, endPoint x: 318, endPoint y: 366, distance: 45.0
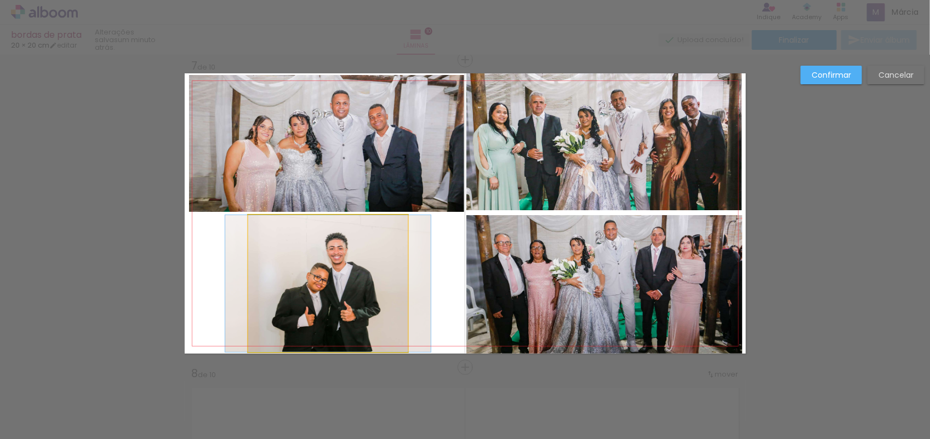
click at [248, 281] on quentale-photo at bounding box center [327, 283] width 159 height 137
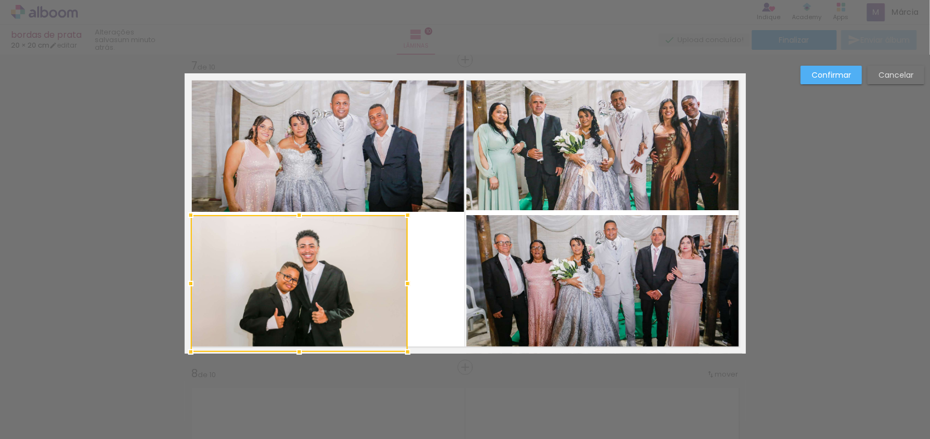
drag, startPoint x: 237, startPoint y: 282, endPoint x: 170, endPoint y: 303, distance: 70.0
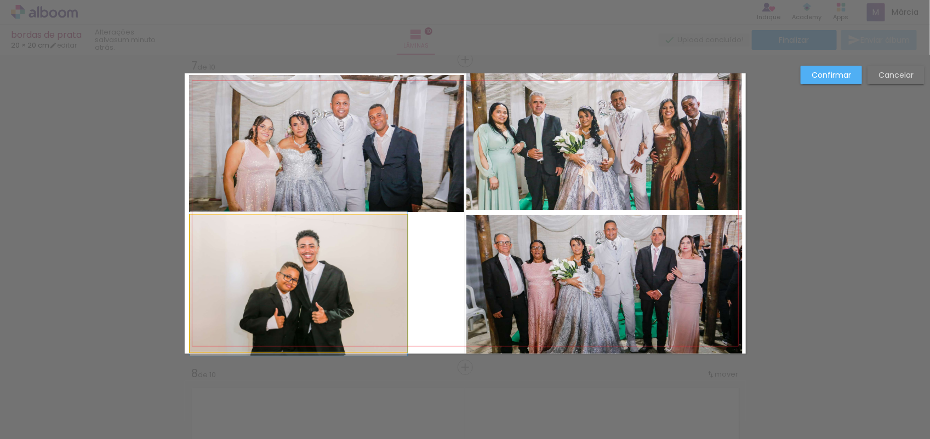
click at [362, 284] on quentale-photo at bounding box center [298, 283] width 217 height 137
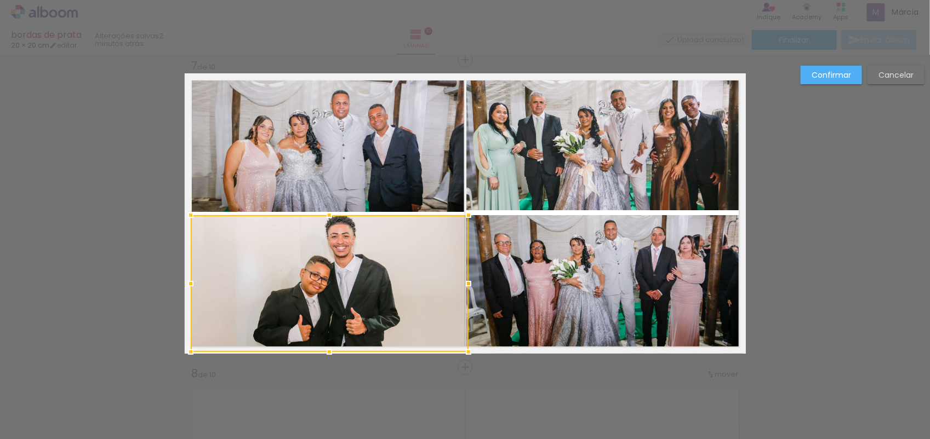
drag, startPoint x: 404, startPoint y: 284, endPoint x: 474, endPoint y: 293, distance: 71.3
click at [474, 293] on album-spread "7 de 10" at bounding box center [465, 213] width 561 height 281
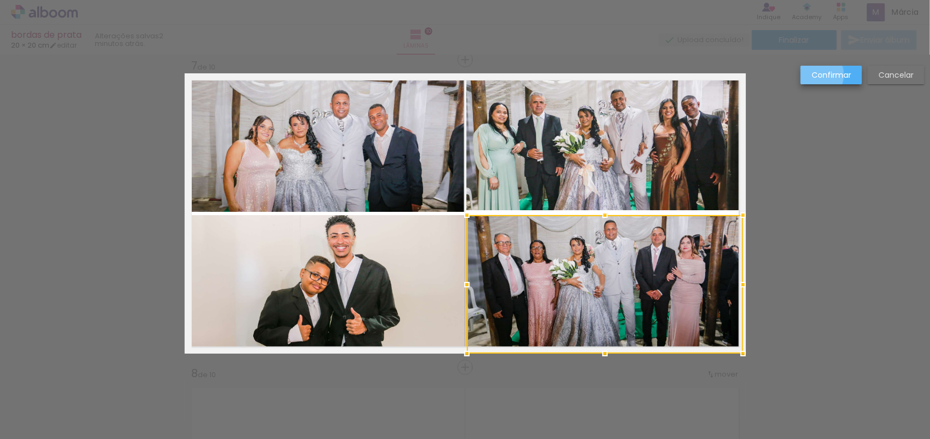
click at [0, 0] on slot "Confirmar" at bounding box center [0, 0] width 0 height 0
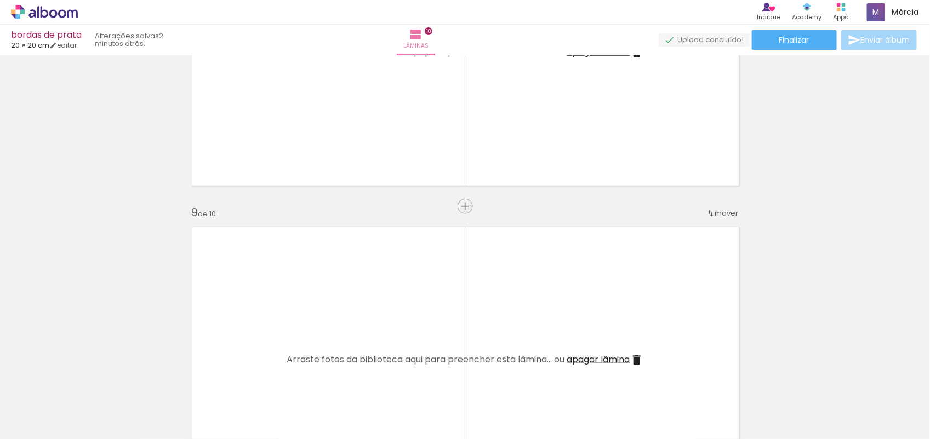
scroll to position [2365, 0]
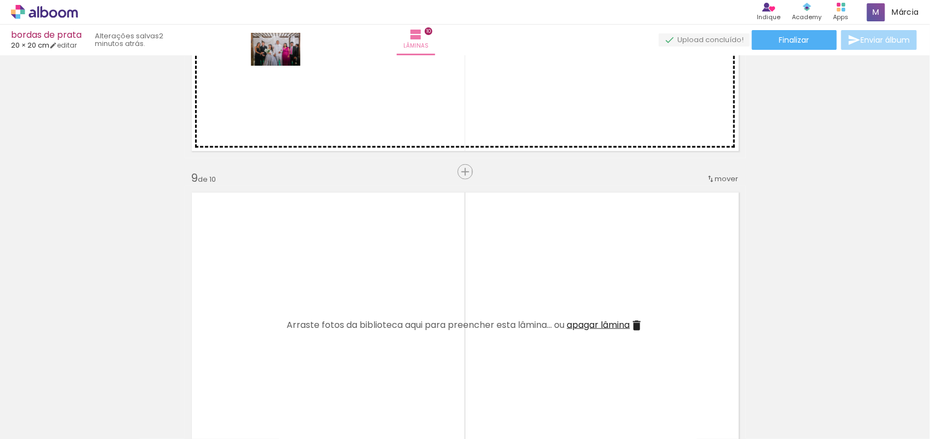
drag, startPoint x: 686, startPoint y: 408, endPoint x: 272, endPoint y: 50, distance: 547.7
click at [272, 50] on quentale-workspace at bounding box center [465, 219] width 930 height 439
drag, startPoint x: 676, startPoint y: 403, endPoint x: 318, endPoint y: 98, distance: 470.2
click at [318, 98] on quentale-workspace at bounding box center [465, 219] width 930 height 439
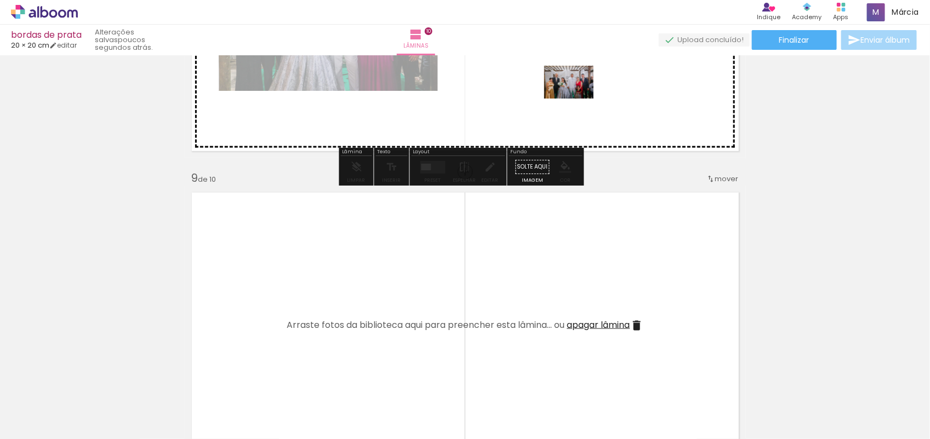
drag, startPoint x: 811, startPoint y: 404, endPoint x: 563, endPoint y: 85, distance: 404.8
click at [563, 85] on quentale-workspace at bounding box center [465, 219] width 930 height 439
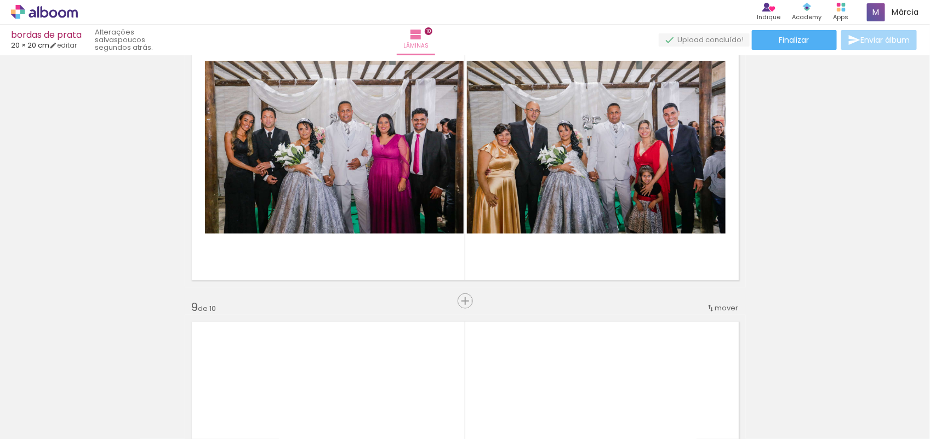
scroll to position [2228, 0]
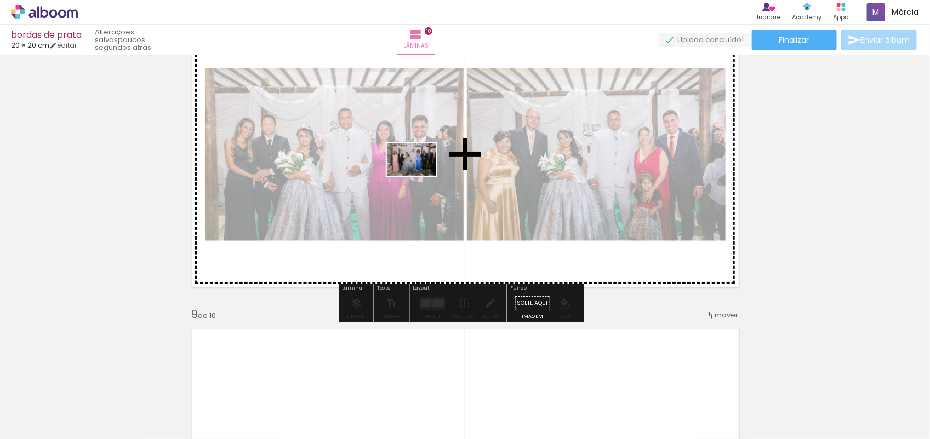
drag, startPoint x: 634, startPoint y: 387, endPoint x: 418, endPoint y: 176, distance: 302.2
click at [418, 176] on quentale-workspace at bounding box center [465, 219] width 930 height 439
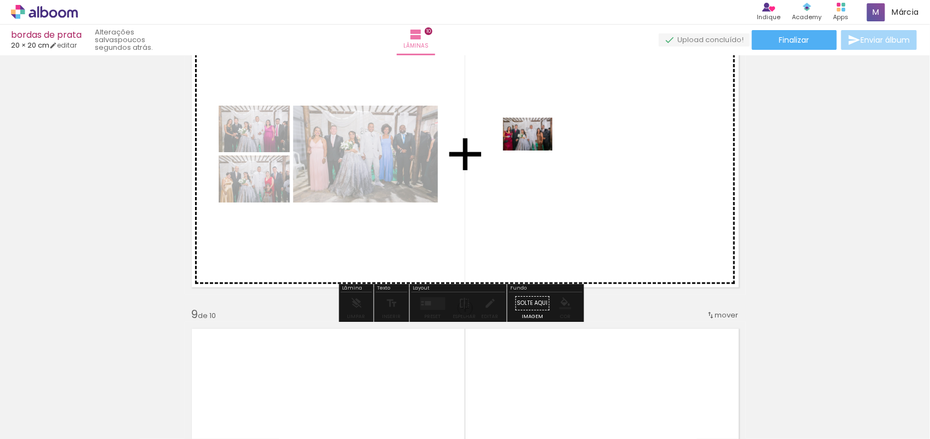
drag, startPoint x: 743, startPoint y: 419, endPoint x: 536, endPoint y: 151, distance: 339.1
click at [536, 151] on quentale-workspace at bounding box center [465, 219] width 930 height 439
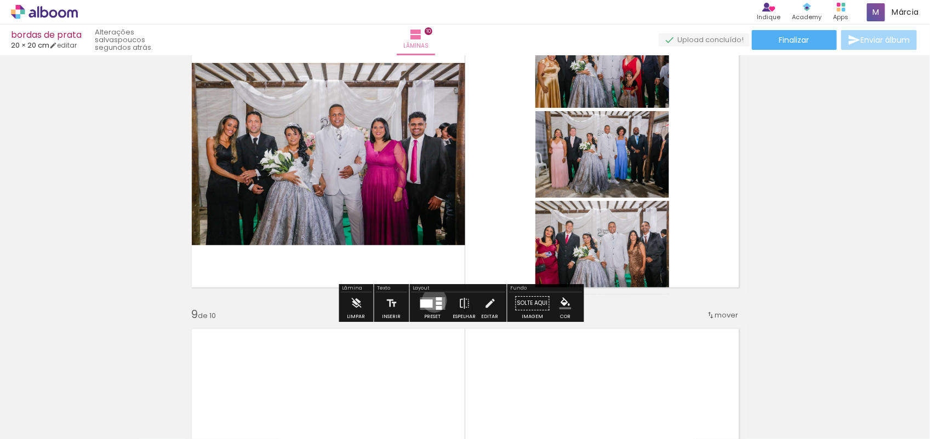
click at [432, 300] on quentale-layouter at bounding box center [432, 303] width 25 height 13
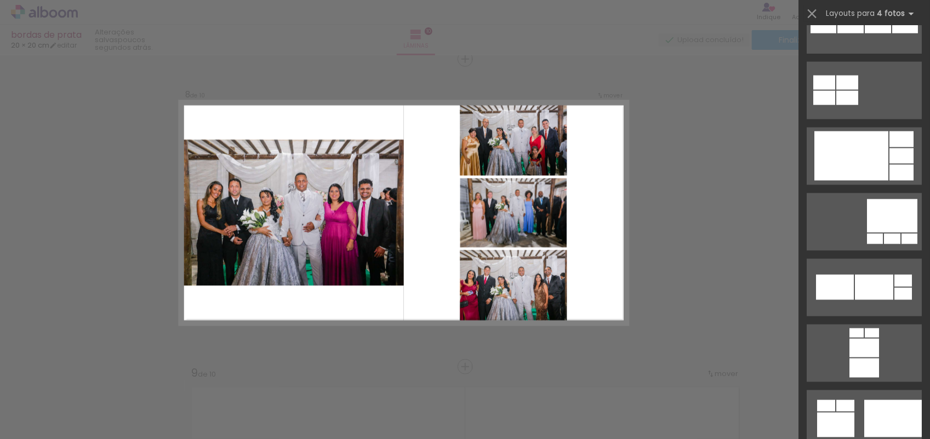
scroll to position [2898, 0]
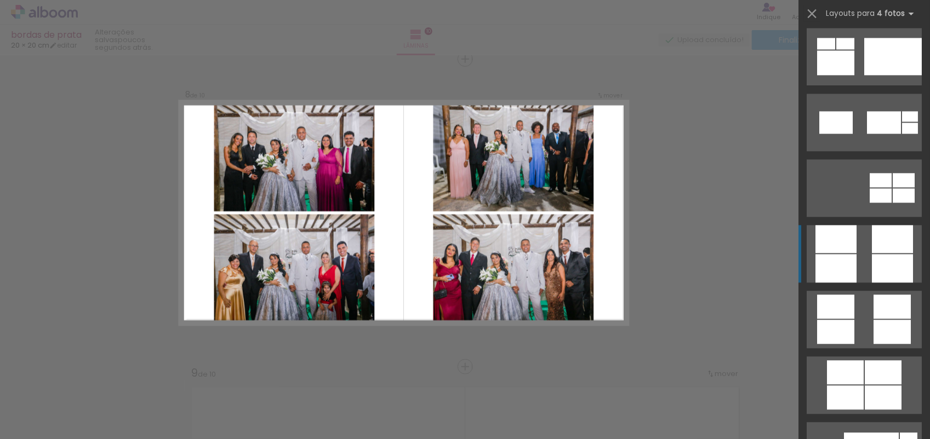
click at [872, 236] on div at bounding box center [892, 239] width 41 height 28
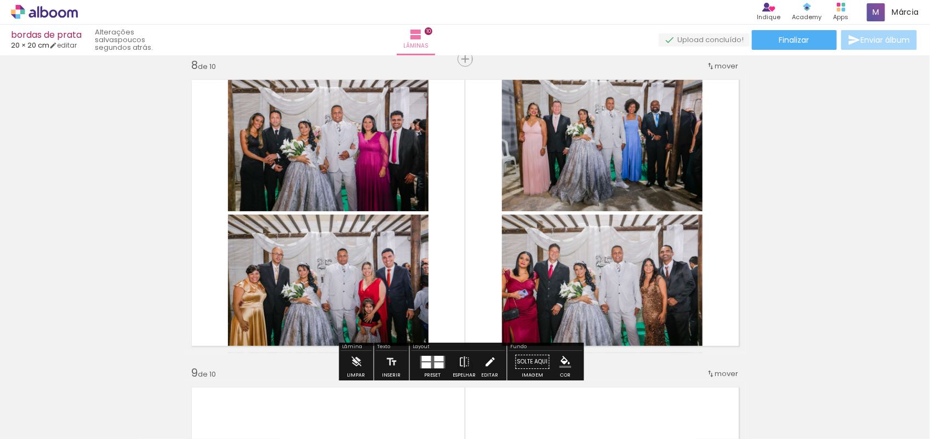
click at [488, 362] on iron-icon at bounding box center [490, 362] width 12 height 22
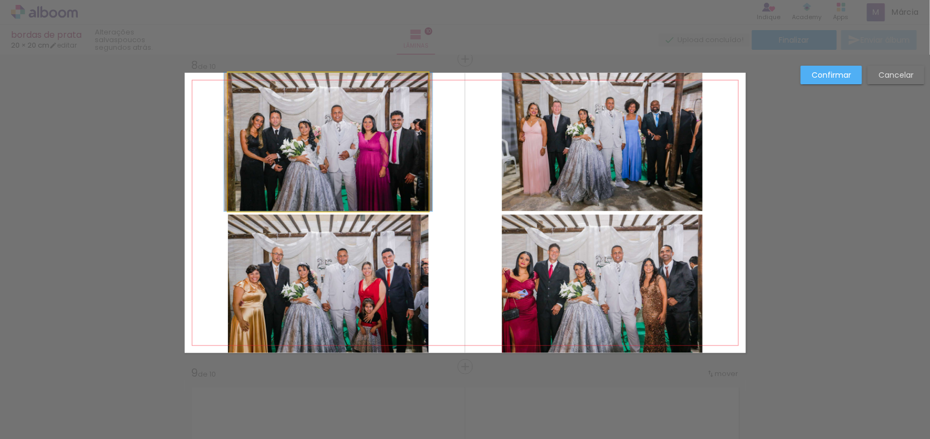
click at [395, 190] on quentale-photo at bounding box center [328, 142] width 201 height 139
click at [467, 215] on div at bounding box center [605, 284] width 276 height 139
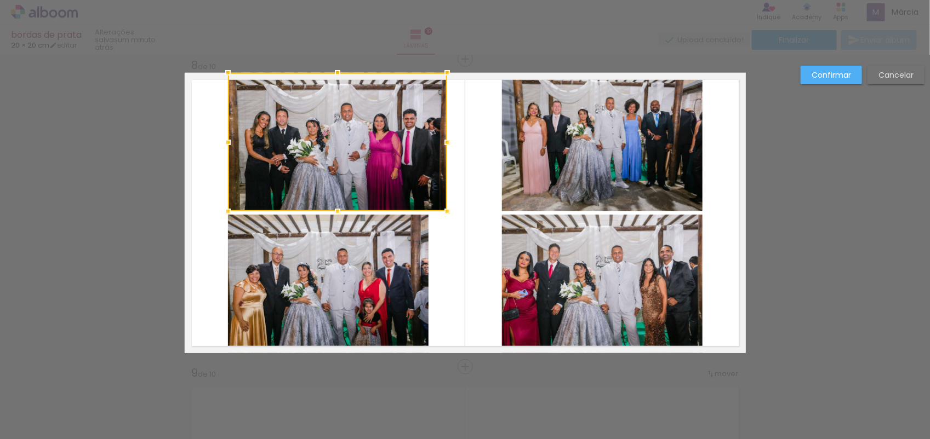
drag, startPoint x: 425, startPoint y: 139, endPoint x: 259, endPoint y: 135, distance: 166.0
click at [436, 135] on div at bounding box center [447, 142] width 22 height 22
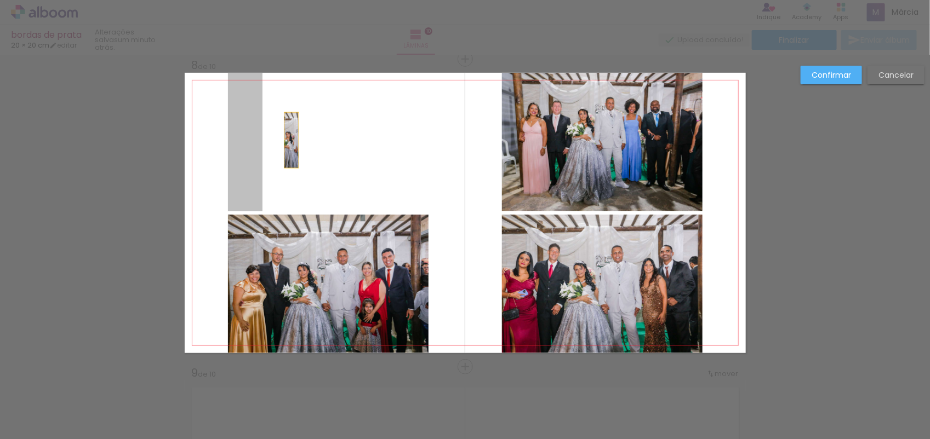
drag, startPoint x: 245, startPoint y: 139, endPoint x: 288, endPoint y: 141, distance: 42.8
click at [288, 141] on quentale-layouter at bounding box center [465, 213] width 561 height 281
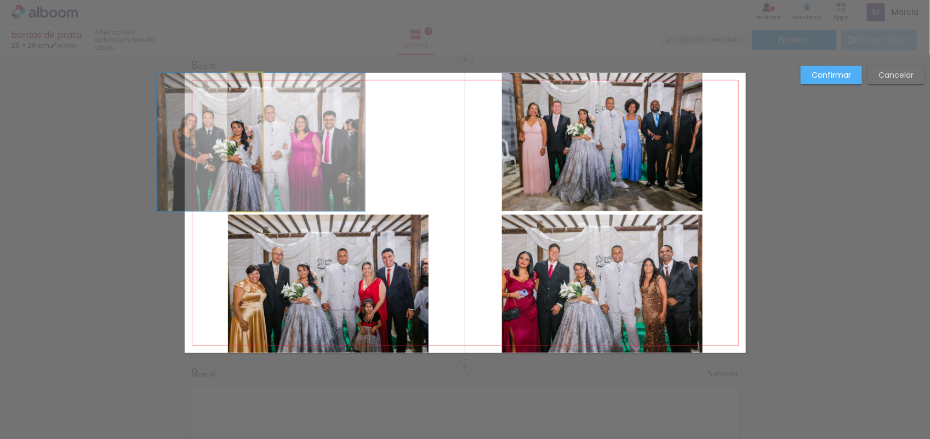
click at [250, 157] on quentale-photo at bounding box center [245, 142] width 35 height 139
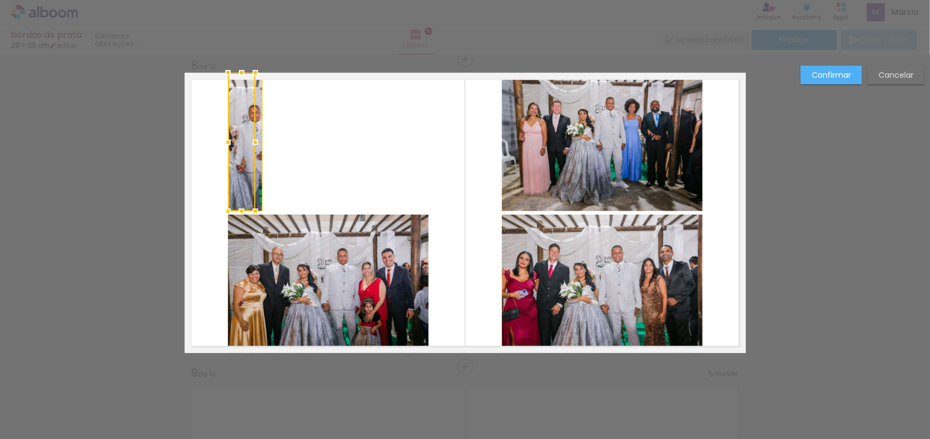
drag, startPoint x: 258, startPoint y: 140, endPoint x: 466, endPoint y: 144, distance: 208.8
click at [466, 144] on album-spread "8 de 10" at bounding box center [465, 213] width 561 height 281
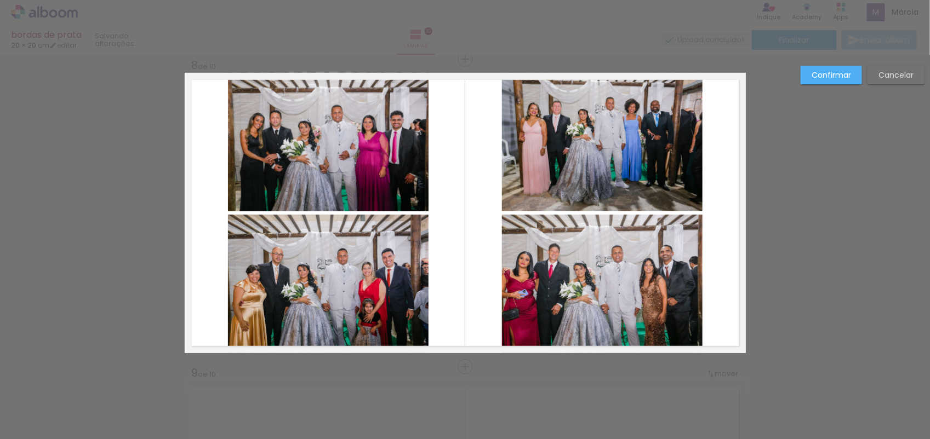
click at [475, 135] on quentale-layouter at bounding box center [465, 213] width 561 height 281
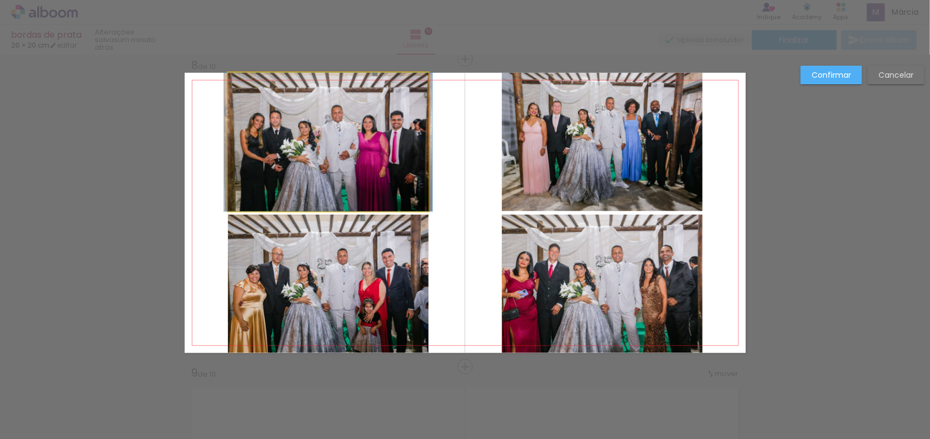
click at [414, 140] on quentale-photo at bounding box center [328, 142] width 201 height 139
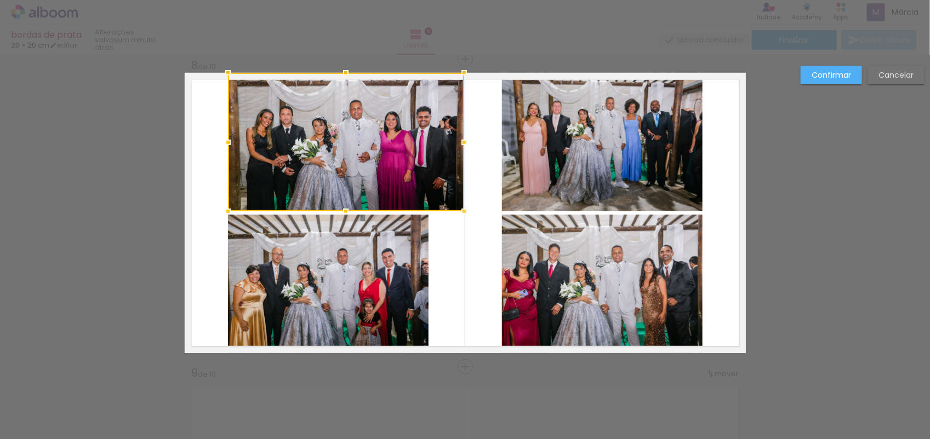
drag, startPoint x: 427, startPoint y: 140, endPoint x: 463, endPoint y: 149, distance: 36.8
click at [463, 149] on div at bounding box center [464, 142] width 22 height 22
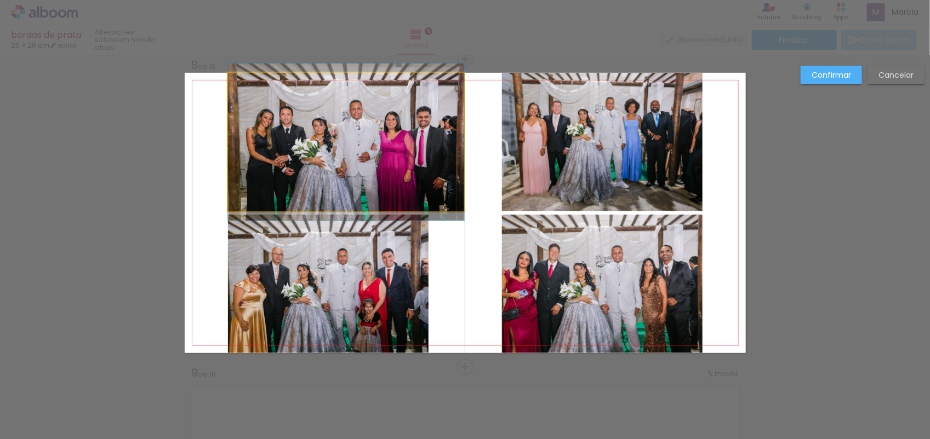
click at [264, 143] on quentale-photo at bounding box center [346, 142] width 236 height 139
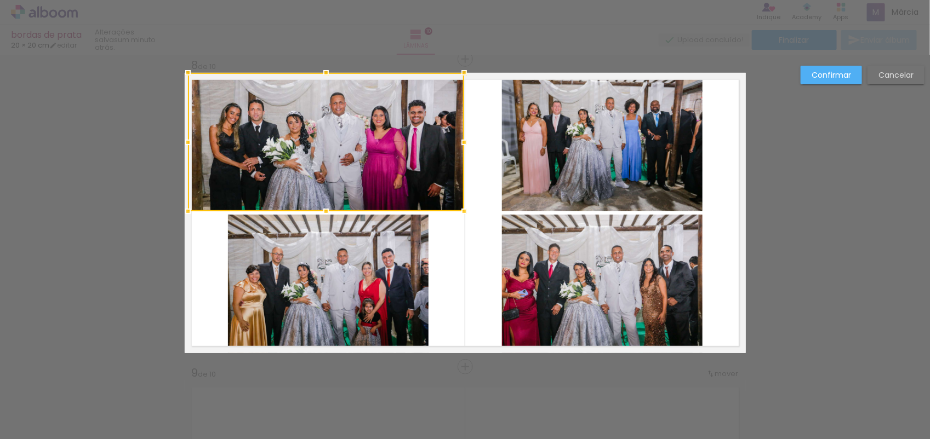
drag, startPoint x: 219, startPoint y: 144, endPoint x: 180, endPoint y: 167, distance: 45.9
click at [185, 167] on album-spread "8 de 10" at bounding box center [465, 213] width 561 height 281
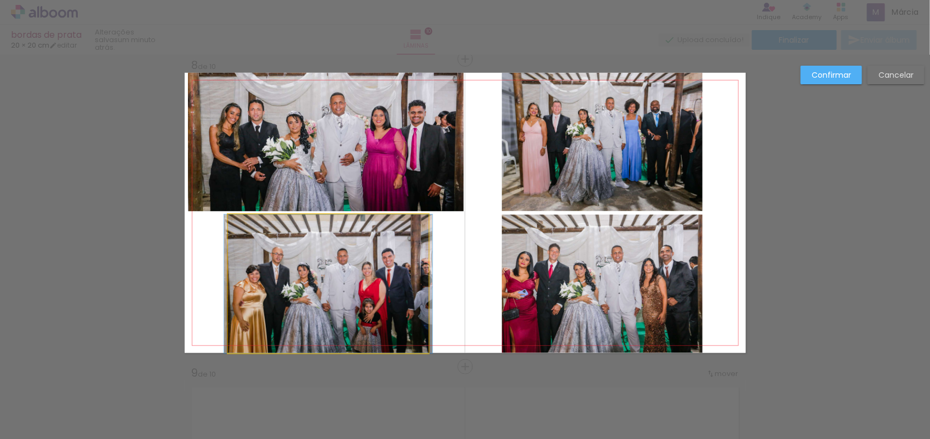
click at [379, 242] on quentale-photo at bounding box center [328, 284] width 201 height 139
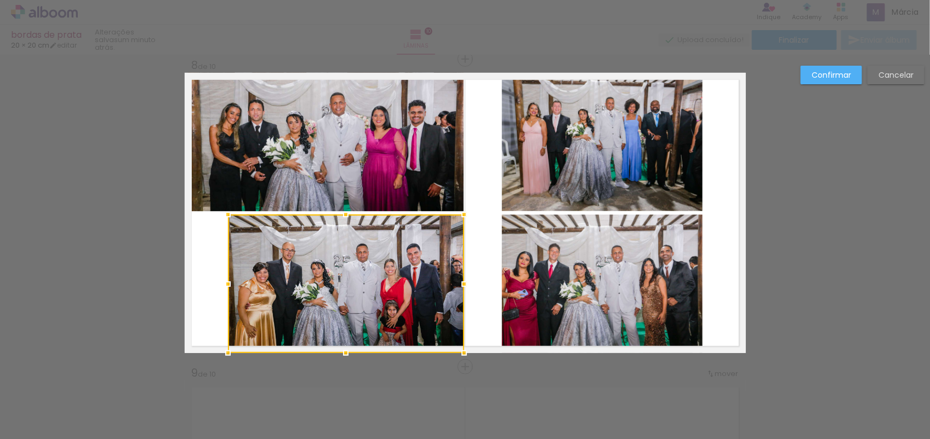
drag, startPoint x: 417, startPoint y: 285, endPoint x: 453, endPoint y: 288, distance: 35.2
click at [453, 288] on div at bounding box center [464, 284] width 22 height 22
click at [224, 288] on div at bounding box center [228, 284] width 22 height 22
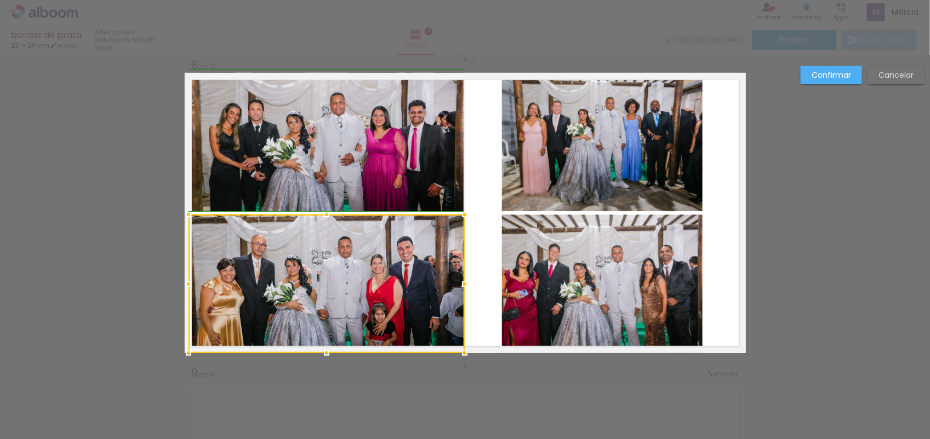
drag, startPoint x: 222, startPoint y: 283, endPoint x: 184, endPoint y: 286, distance: 38.4
click at [184, 286] on div at bounding box center [189, 284] width 22 height 22
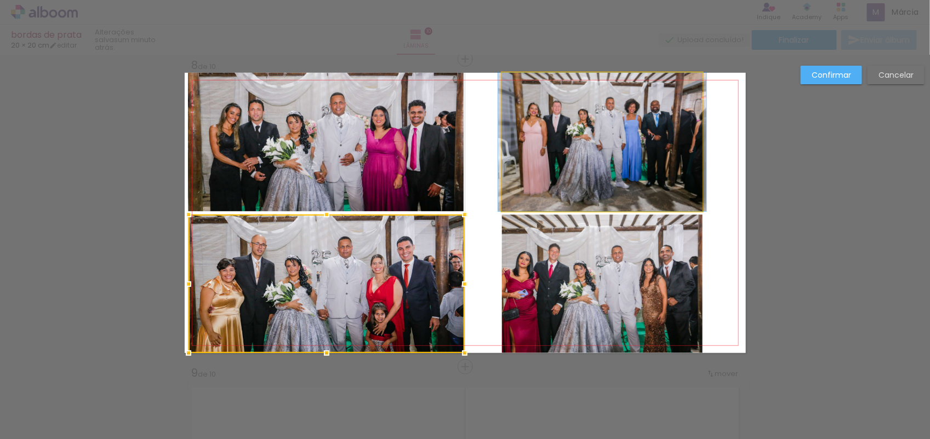
click at [620, 177] on quentale-photo at bounding box center [602, 142] width 201 height 139
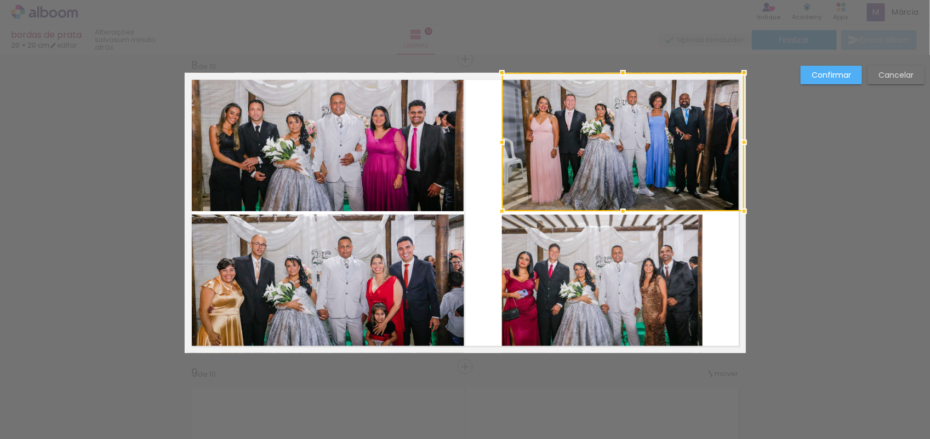
drag, startPoint x: 700, startPoint y: 141, endPoint x: 739, endPoint y: 150, distance: 39.9
click at [739, 150] on div at bounding box center [744, 142] width 22 height 22
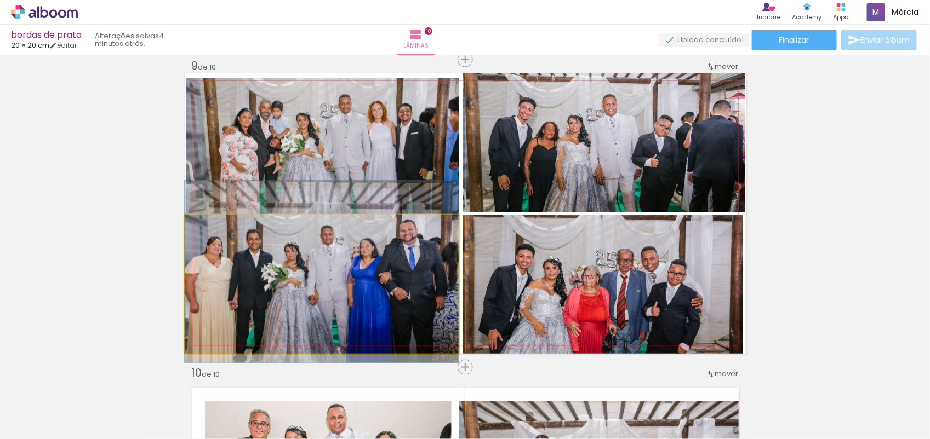
scroll to position [0, 850]
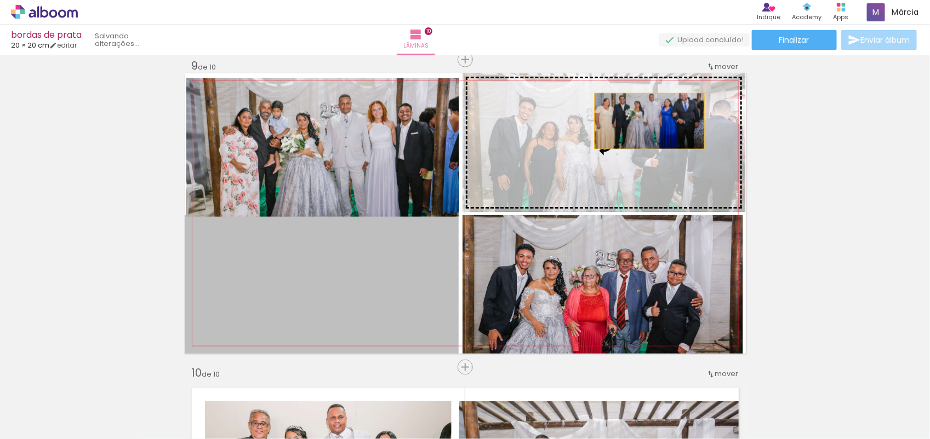
drag, startPoint x: 0, startPoint y: 0, endPoint x: 644, endPoint y: 121, distance: 655.6
click at [0, 0] on slot at bounding box center [0, 0] width 0 height 0
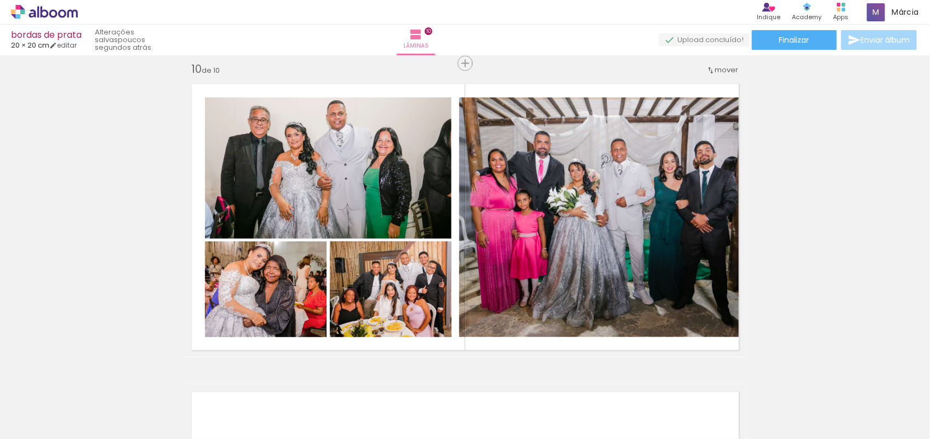
scroll to position [2801, 0]
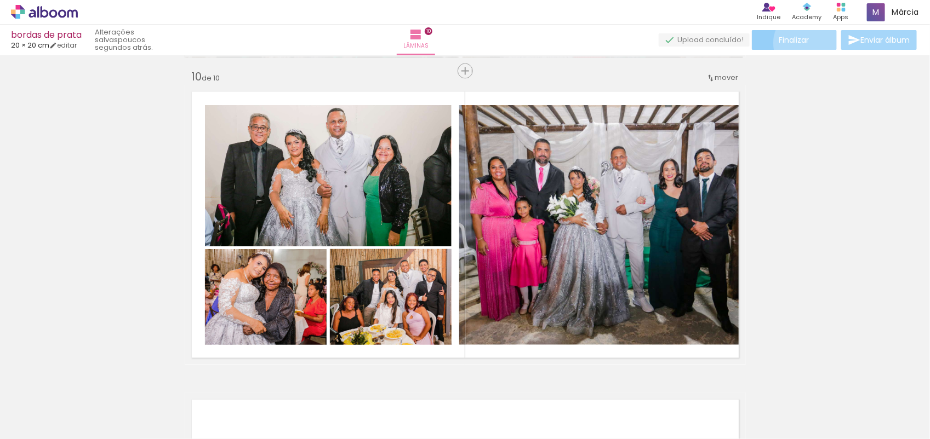
click at [805, 43] on span "Finalizar" at bounding box center [794, 40] width 30 height 8
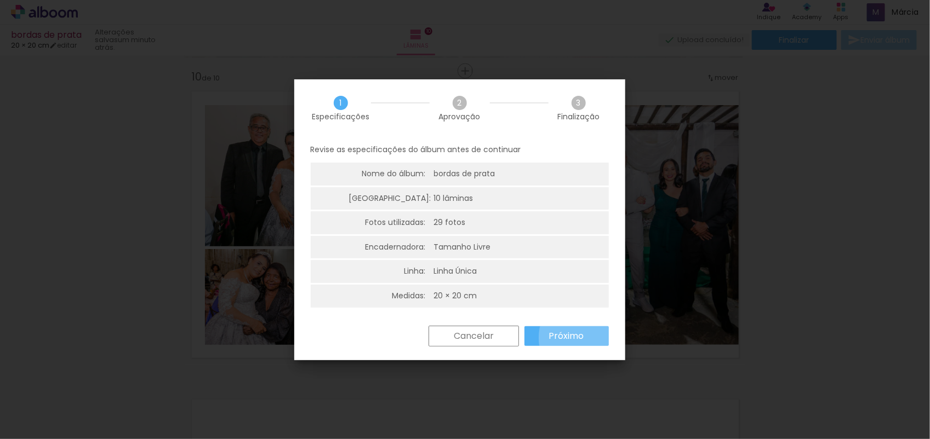
click at [587, 338] on paper-button "Próximo" at bounding box center [566, 337] width 84 height 20
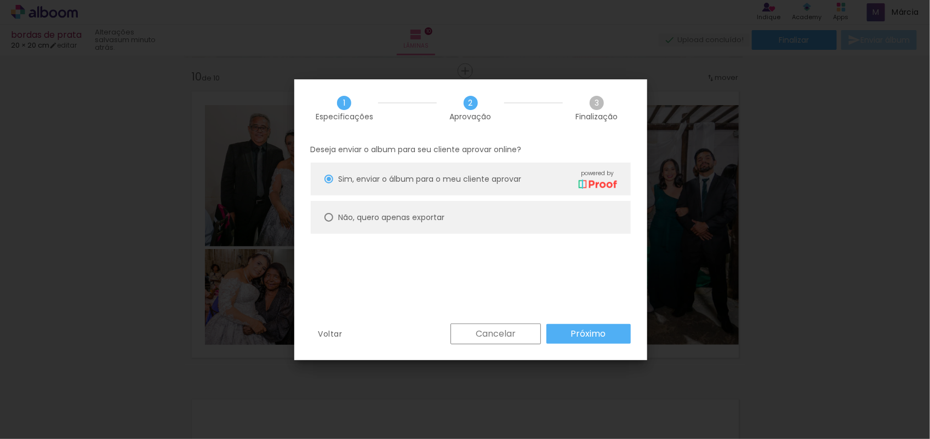
click at [0, 0] on slot "Não, quero apenas exportar" at bounding box center [0, 0] width 0 height 0
type paper-radio-button "on"
click at [0, 0] on slot "Próximo" at bounding box center [0, 0] width 0 height 0
type input "Alta, 300 DPI"
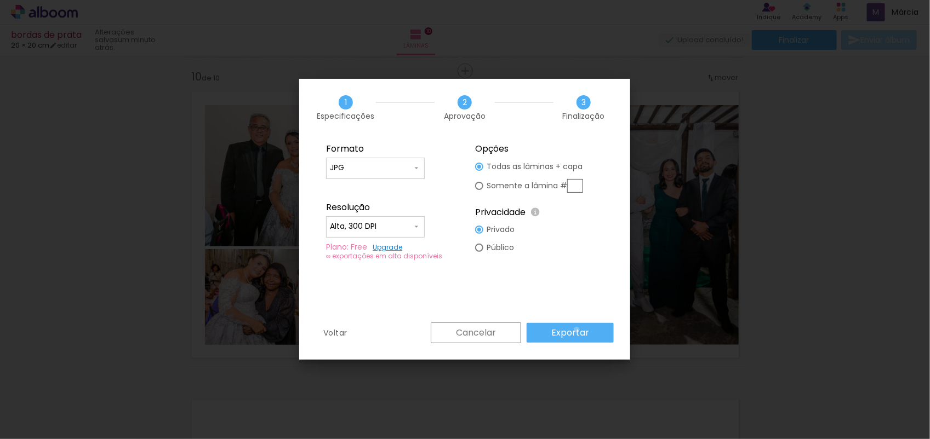
click at [0, 0] on slot "Exportar" at bounding box center [0, 0] width 0 height 0
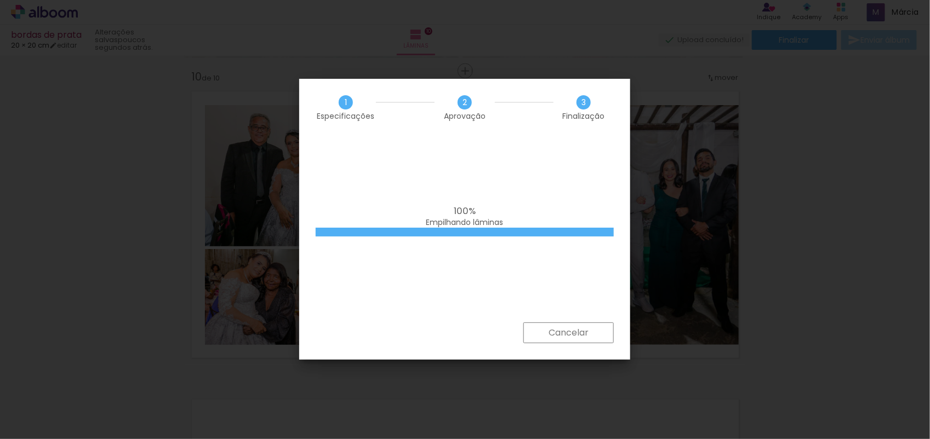
scroll to position [2898, 0]
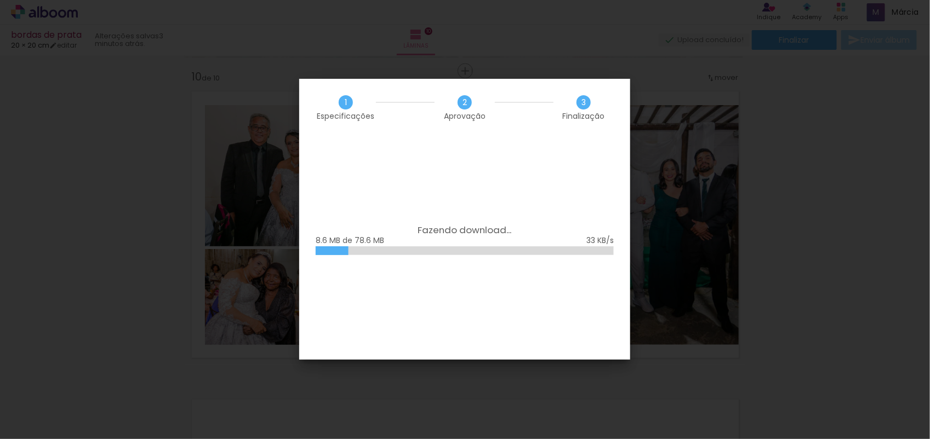
click at [886, 314] on iron-overlay-backdrop at bounding box center [465, 219] width 930 height 439
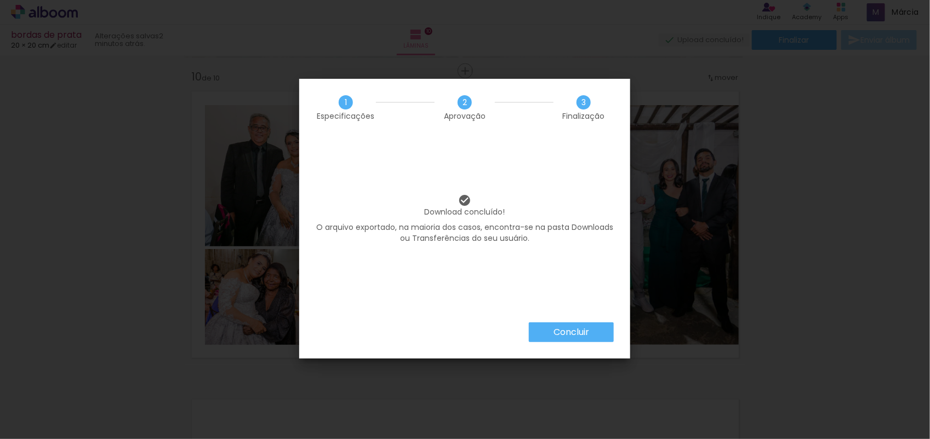
scroll to position [2898, 0]
click at [562, 341] on paper-button "Concluir" at bounding box center [571, 333] width 85 height 20
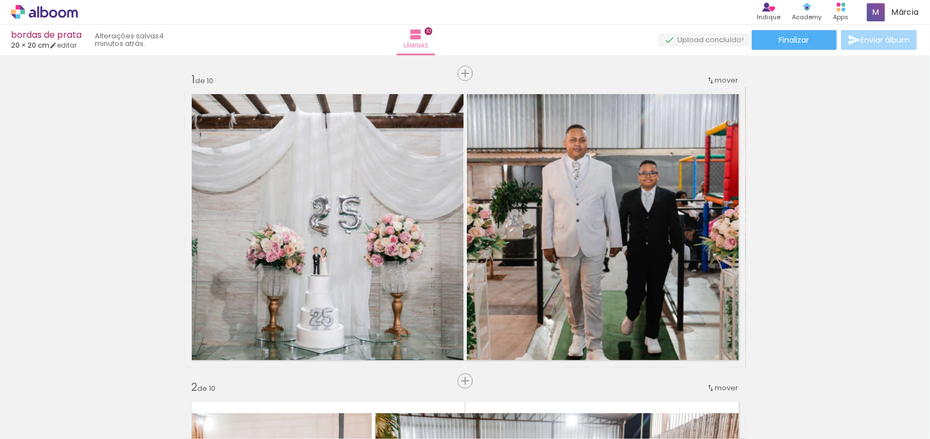
scroll to position [2898, 0]
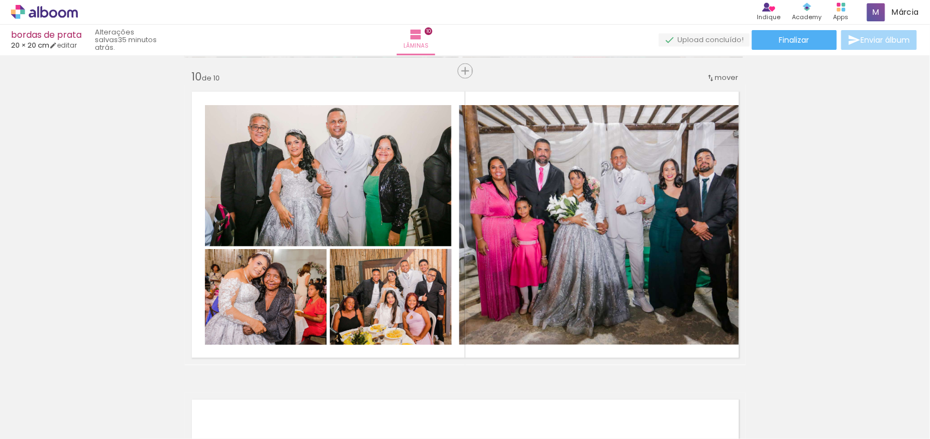
scroll to position [2898, 0]
